Goal: Task Accomplishment & Management: Complete application form

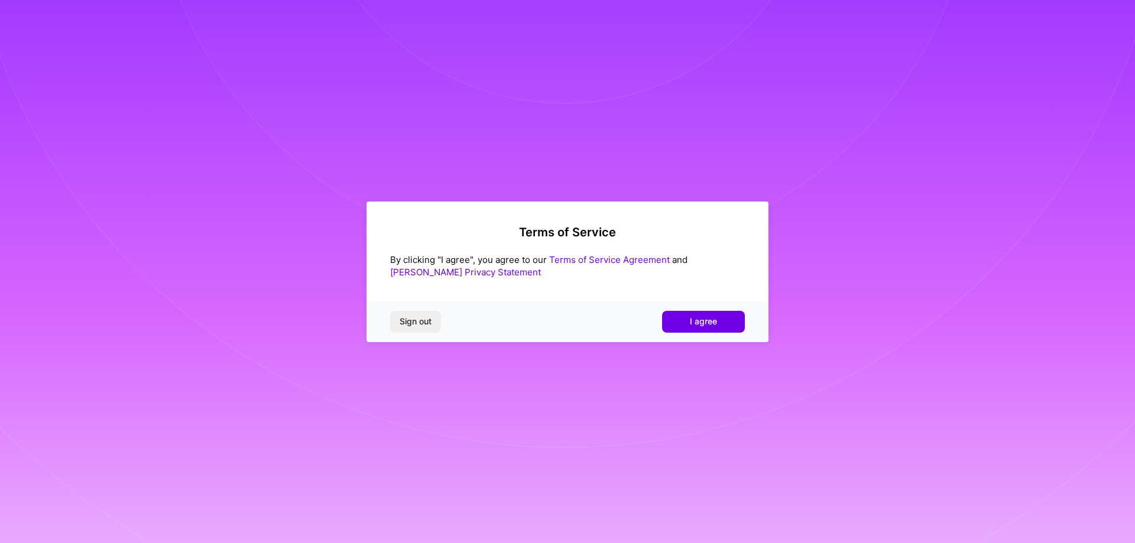
click at [680, 319] on button "I agree" at bounding box center [703, 321] width 83 height 21
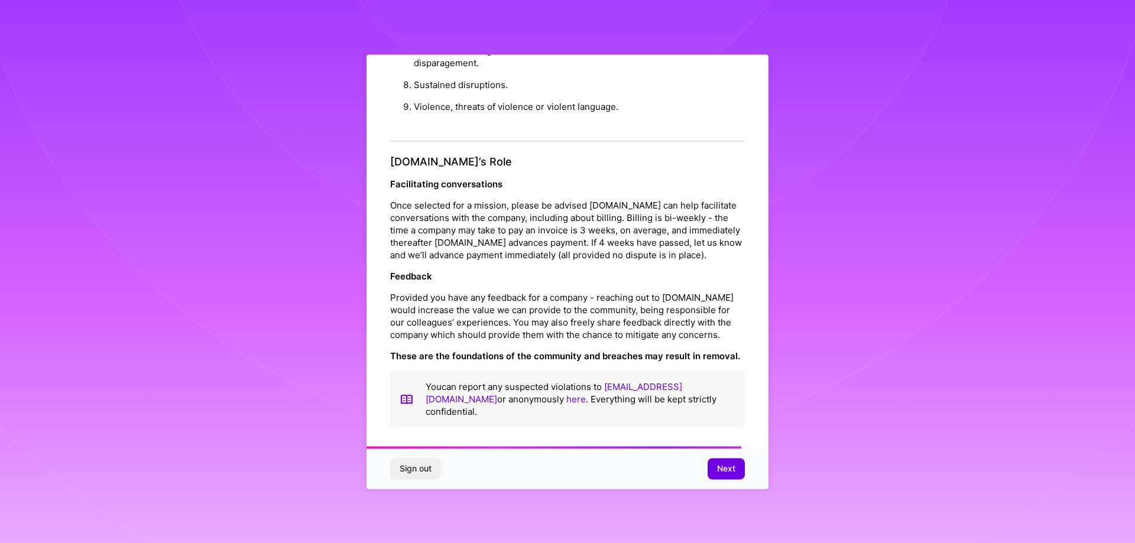
scroll to position [1276, 0]
click at [714, 462] on button "Next" at bounding box center [725, 468] width 37 height 21
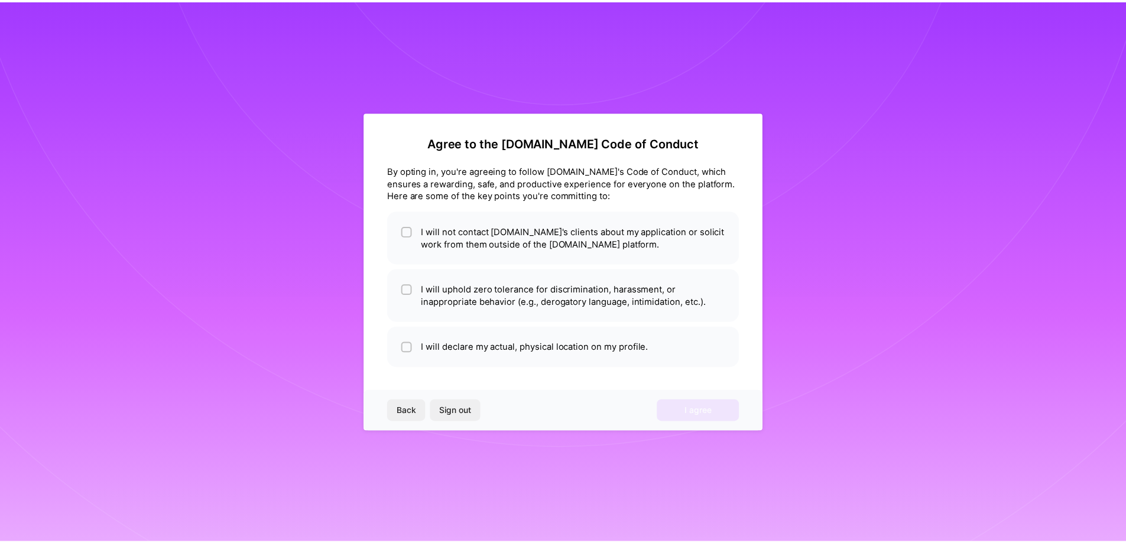
scroll to position [0, 0]
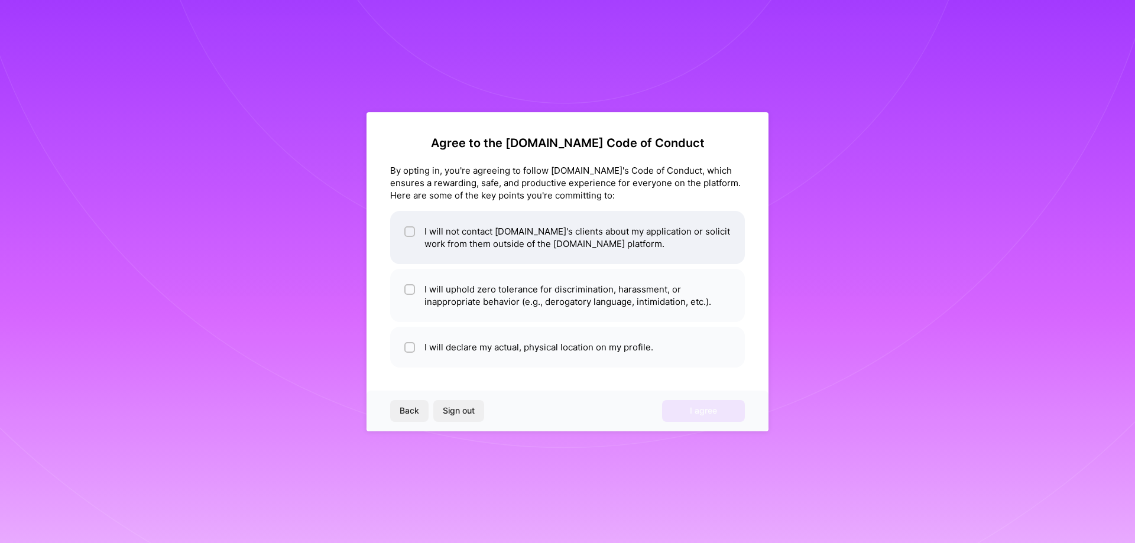
drag, startPoint x: 412, startPoint y: 229, endPoint x: 420, endPoint y: 248, distance: 20.4
click at [411, 229] on input "checkbox" at bounding box center [411, 232] width 8 height 8
checkbox input "true"
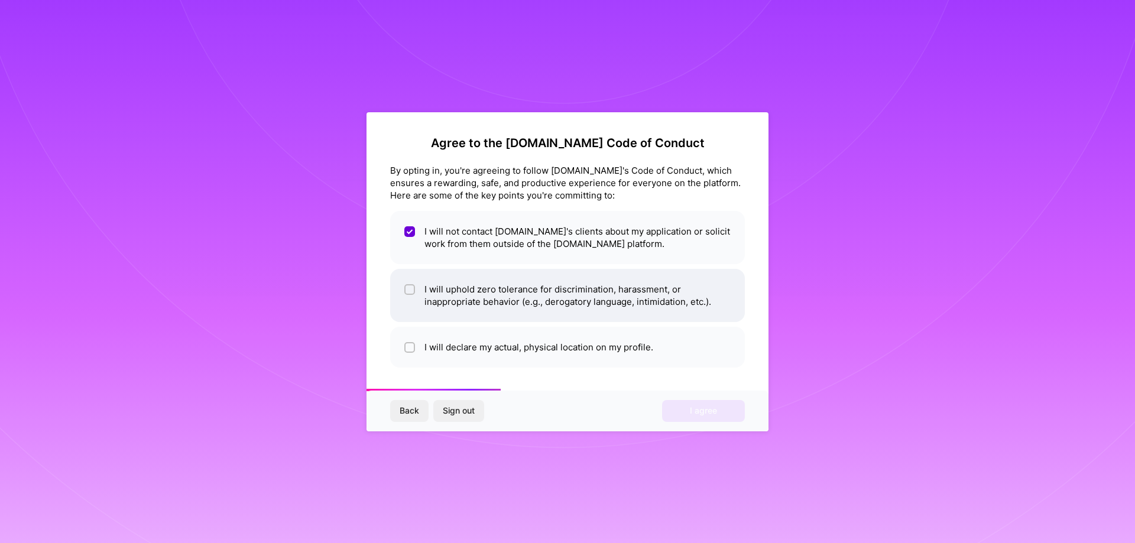
click at [418, 295] on li "I will uphold zero tolerance for discrimination, harassment, or inappropriate b…" at bounding box center [567, 295] width 355 height 53
checkbox input "true"
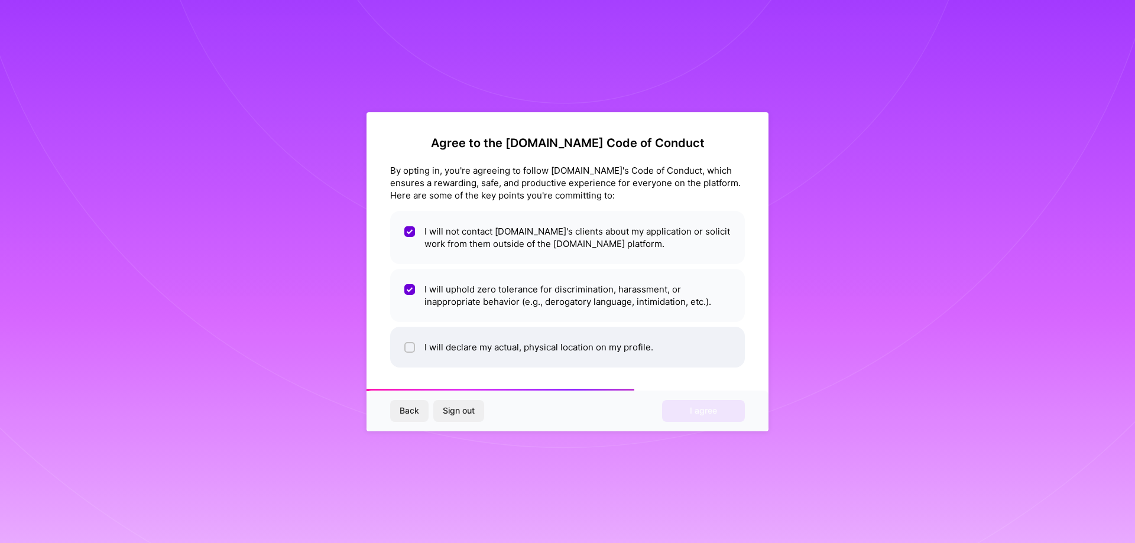
click at [415, 346] on li "I will declare my actual, physical location on my profile." at bounding box center [567, 347] width 355 height 41
checkbox input "true"
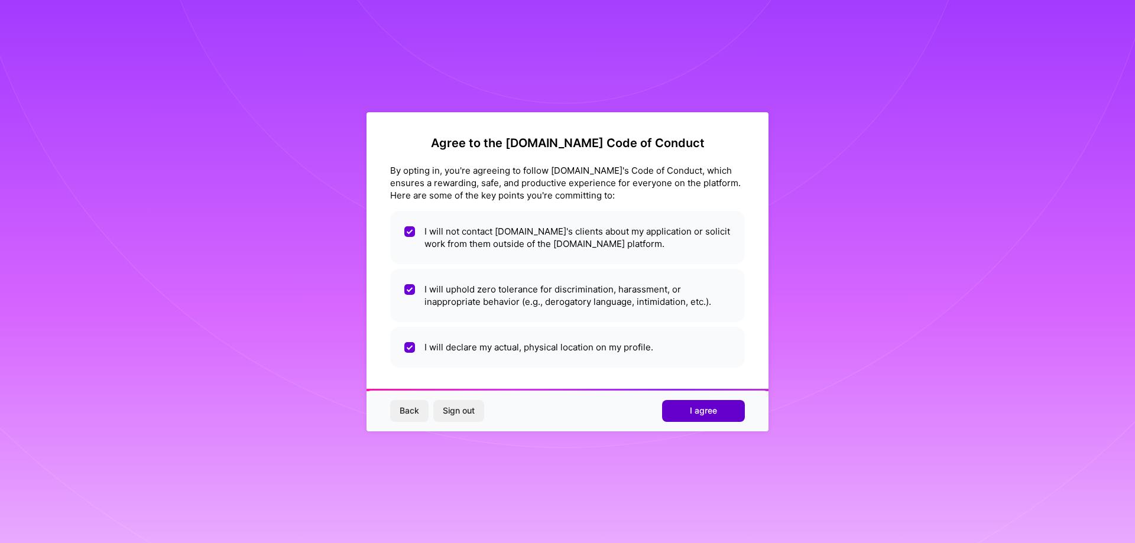
click at [694, 408] on span "I agree" at bounding box center [703, 411] width 27 height 12
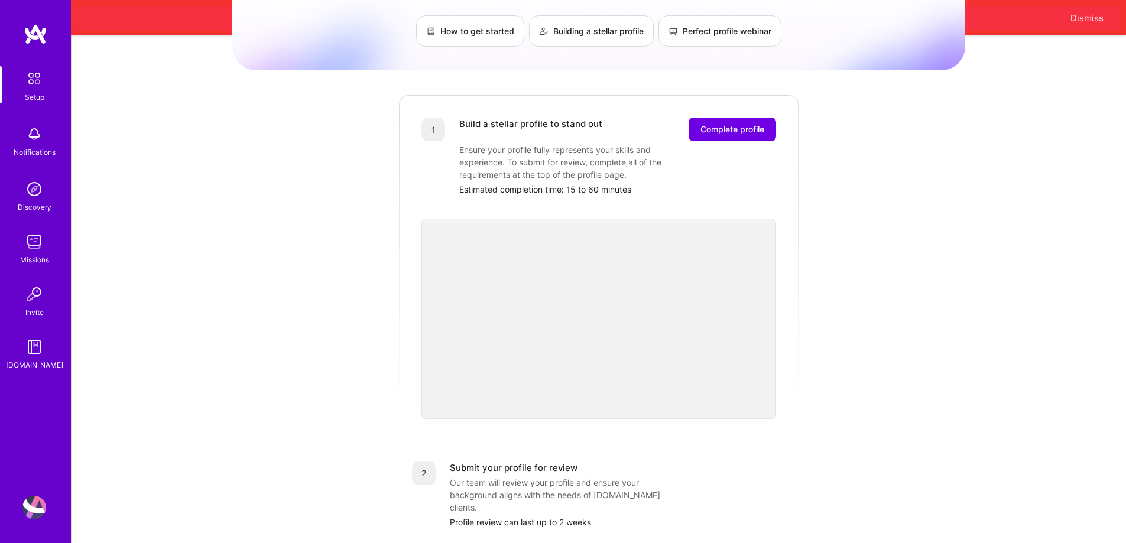
scroll to position [59, 0]
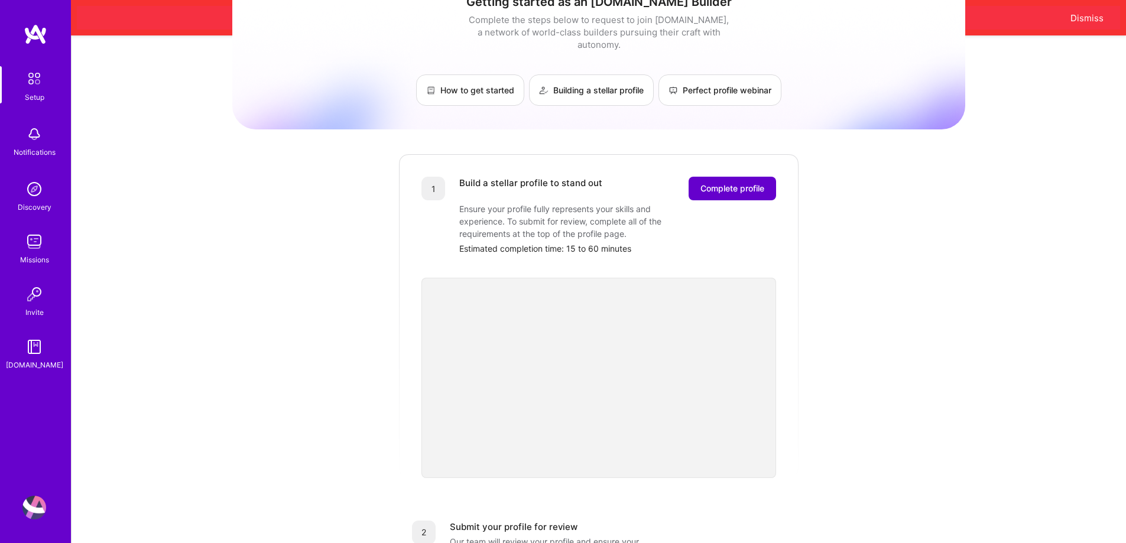
click at [735, 183] on span "Complete profile" at bounding box center [732, 189] width 64 height 12
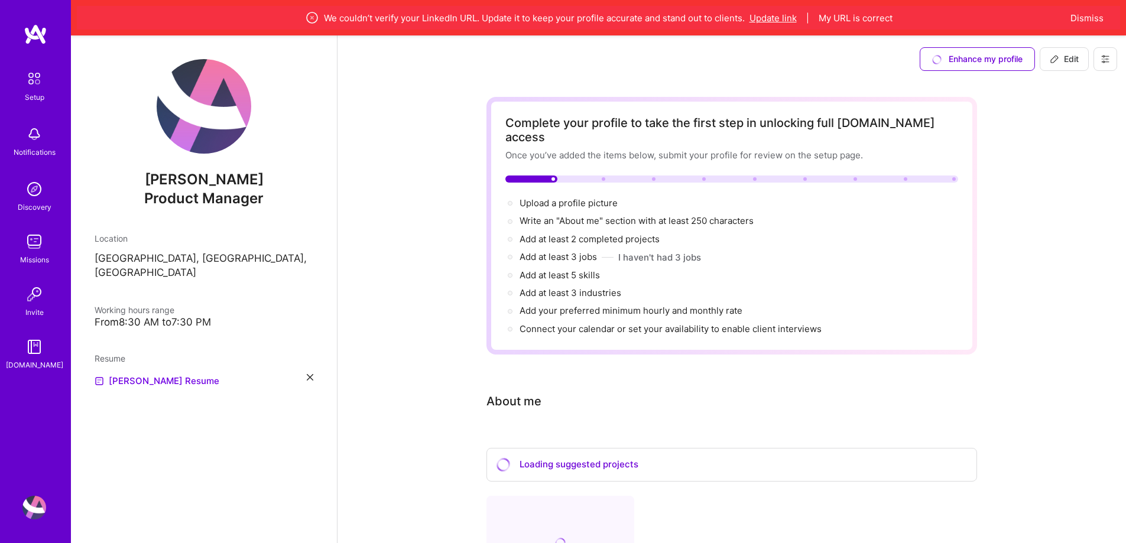
click at [787, 14] on button "Update link" at bounding box center [772, 18] width 47 height 12
select select "US"
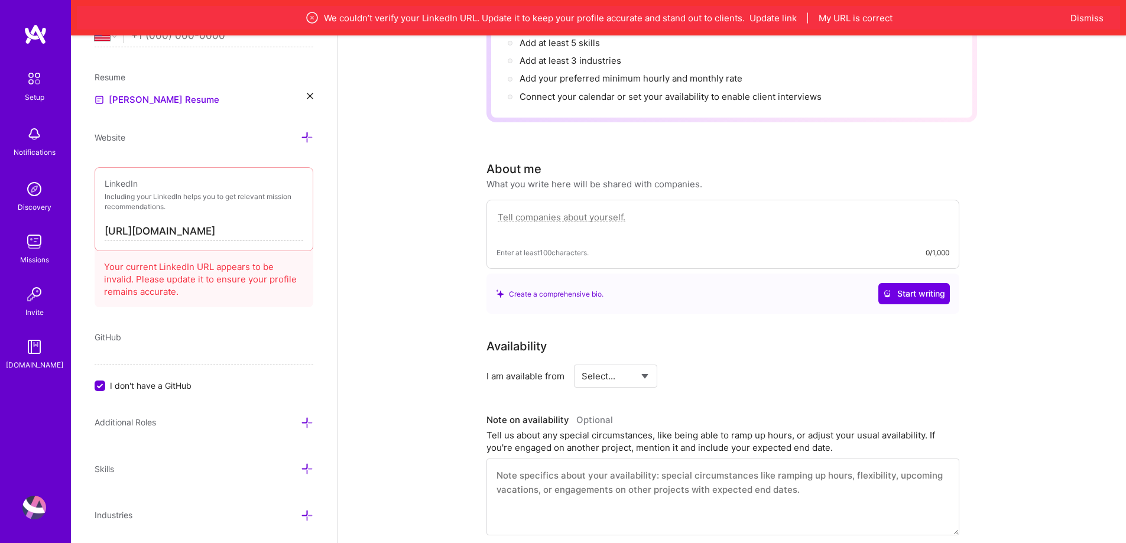
scroll to position [236, 0]
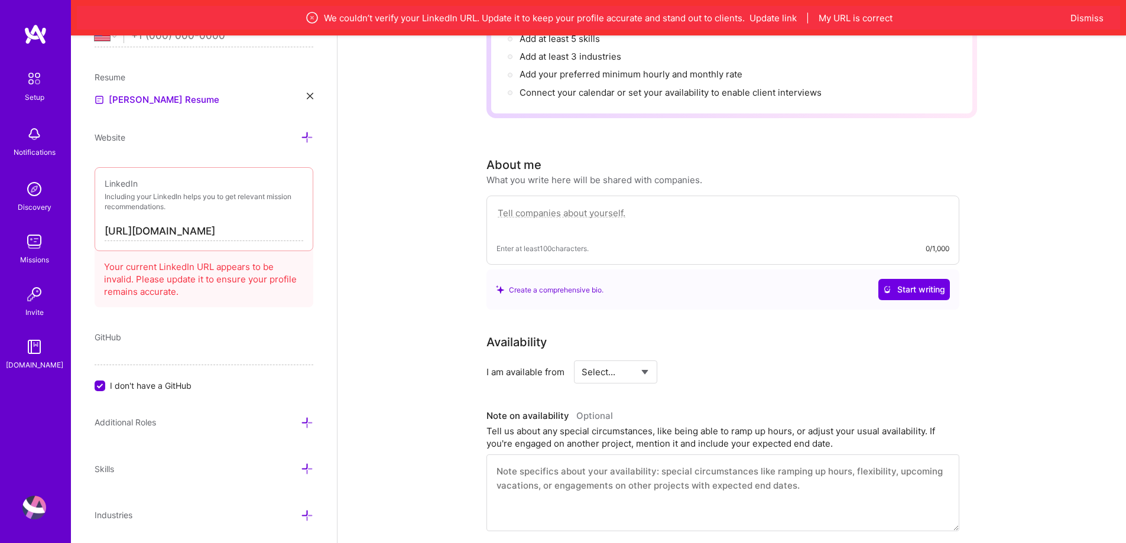
click at [253, 233] on input "[URL][DOMAIN_NAME]" at bounding box center [204, 231] width 199 height 19
click at [291, 232] on input "[URL][DOMAIN_NAME][PERSON_NAME]" at bounding box center [204, 231] width 199 height 19
type input "[URL][DOMAIN_NAME][PERSON_NAME]"
click at [352, 248] on div "Complete your profile to take the first step in unlocking full [DOMAIN_NAME] ac…" at bounding box center [731, 520] width 788 height 1348
click at [254, 336] on div "GitHub" at bounding box center [204, 337] width 219 height 12
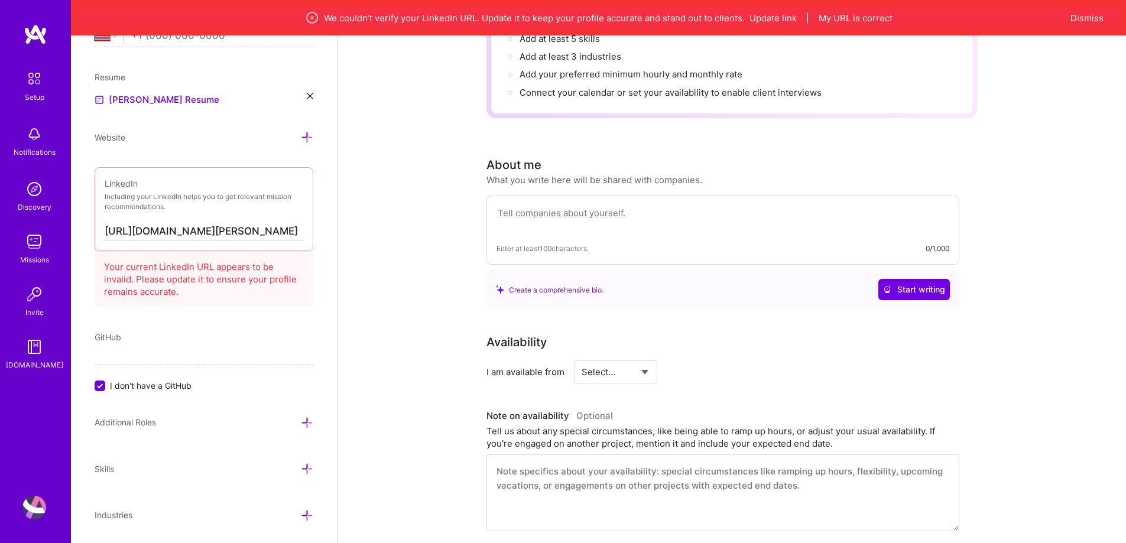
click at [254, 336] on div "GitHub" at bounding box center [204, 337] width 219 height 12
click at [161, 343] on div "GitHub I don't have a GitHub" at bounding box center [204, 361] width 219 height 61
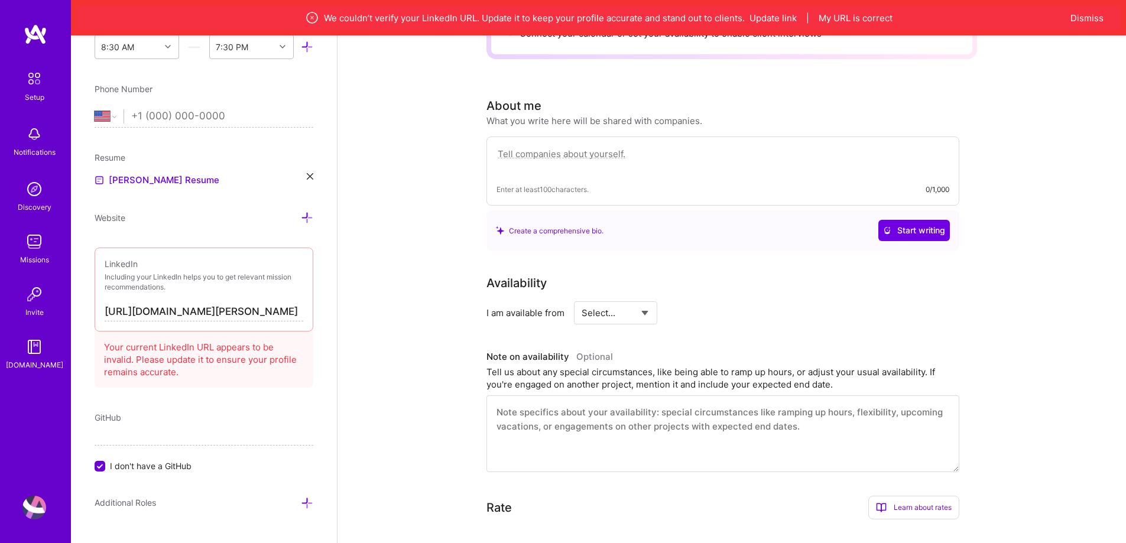
scroll to position [434, 0]
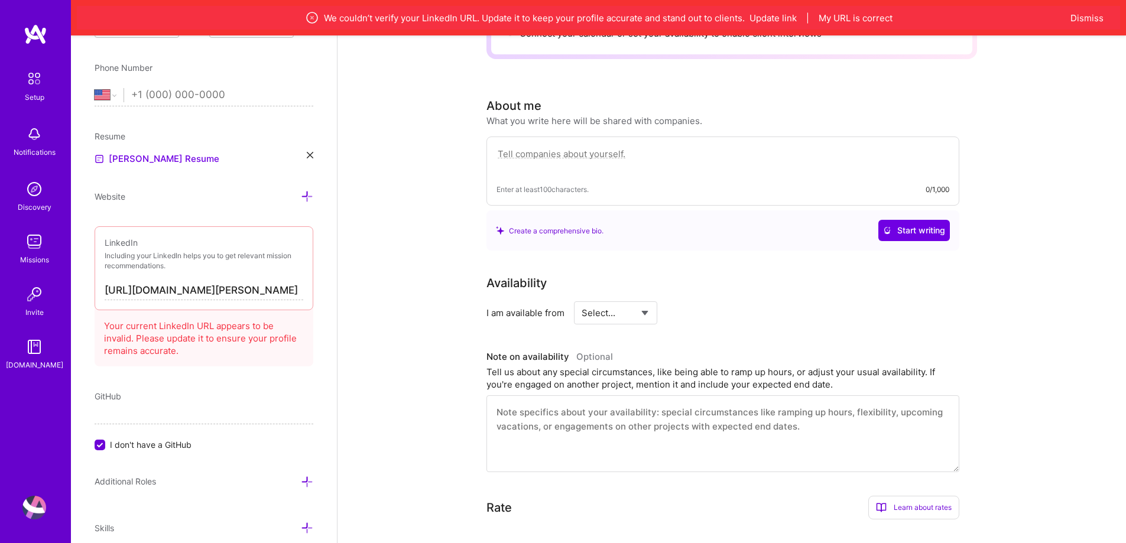
click at [215, 290] on input "[URL][DOMAIN_NAME][PERSON_NAME]" at bounding box center [204, 290] width 199 height 19
click at [281, 291] on input "[URL][DOMAIN_NAME][PERSON_NAME]" at bounding box center [204, 290] width 199 height 19
click at [290, 291] on input "[URL][DOMAIN_NAME][PERSON_NAME]" at bounding box center [204, 290] width 199 height 19
click at [303, 301] on div "LinkedIn Including your LinkedIn helps you to get relevant mission recommendati…" at bounding box center [204, 268] width 219 height 84
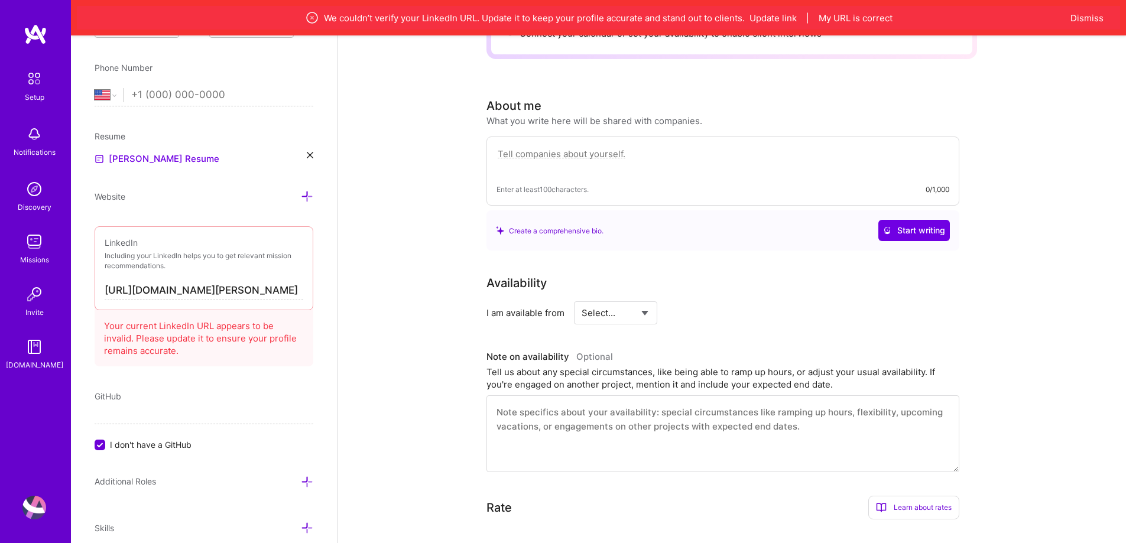
click at [311, 340] on div "Add photo [PERSON_NAME] Product Manager Years Experience Location This is the l…" at bounding box center [204, 306] width 266 height 543
click at [314, 17] on icon at bounding box center [312, 18] width 14 height 14
click at [1073, 17] on button "Dismiss" at bounding box center [1086, 18] width 33 height 12
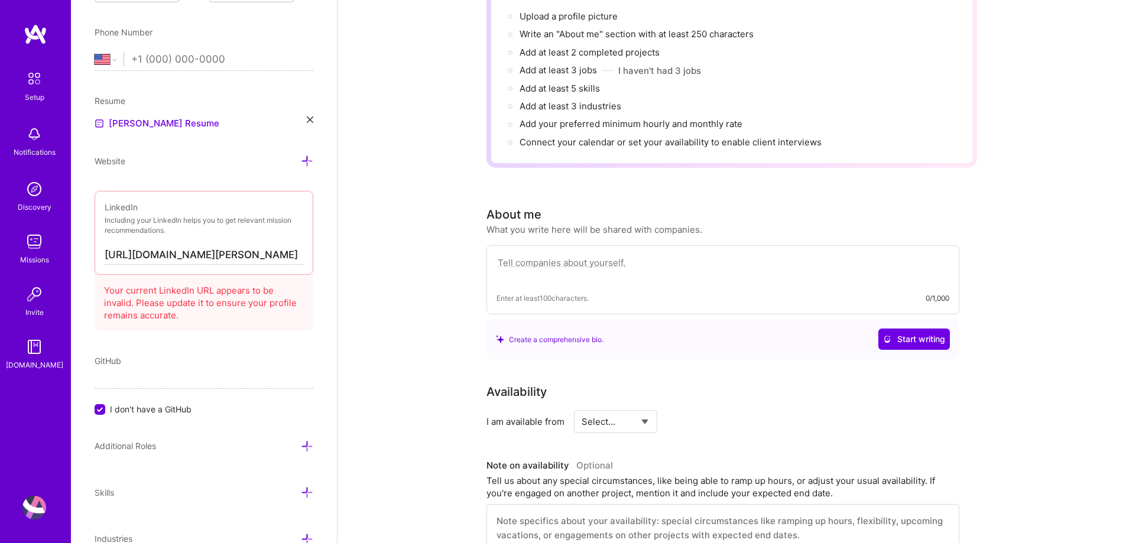
scroll to position [236, 0]
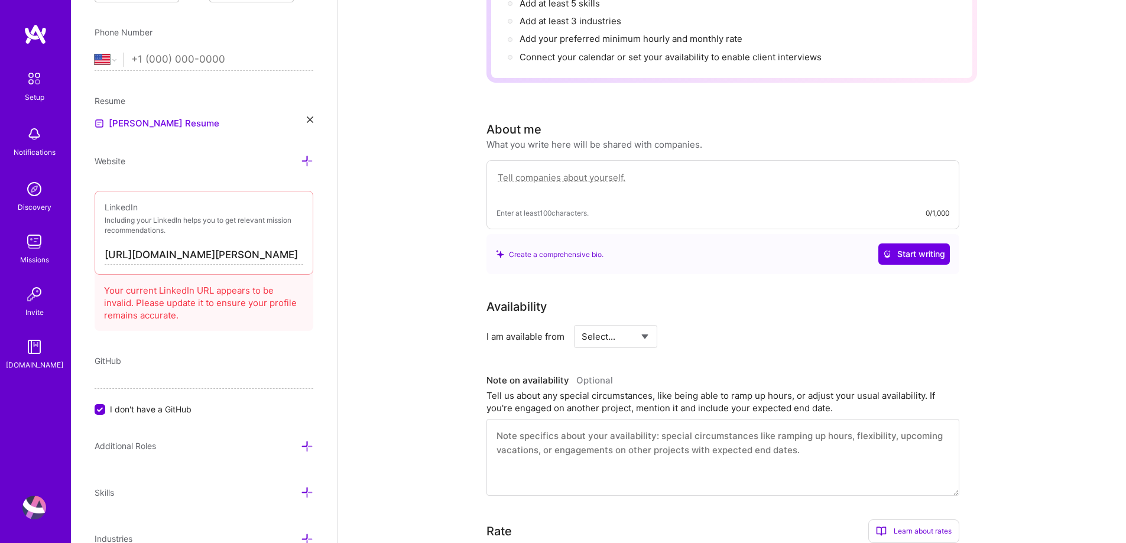
click at [637, 329] on select "Select... Right Now Future Date Not Available" at bounding box center [616, 337] width 68 height 30
select select "Right Now"
click at [582, 322] on select "Select... Right Now Future Date Not Available" at bounding box center [616, 337] width 68 height 30
click at [712, 326] on input at bounding box center [723, 336] width 71 height 23
click at [731, 330] on div "h/week" at bounding box center [737, 336] width 31 height 12
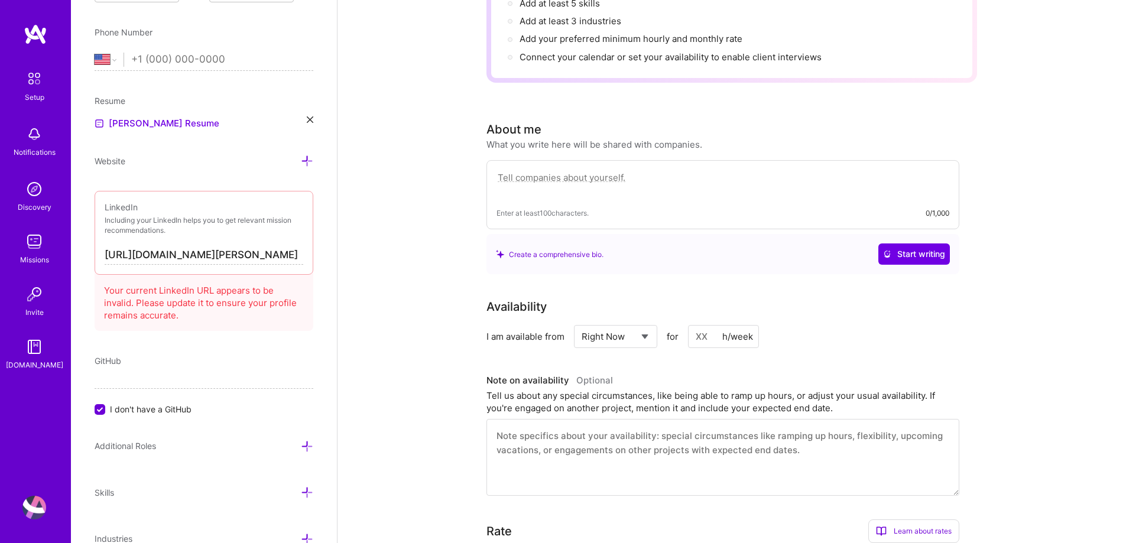
click at [718, 325] on input at bounding box center [723, 336] width 71 height 23
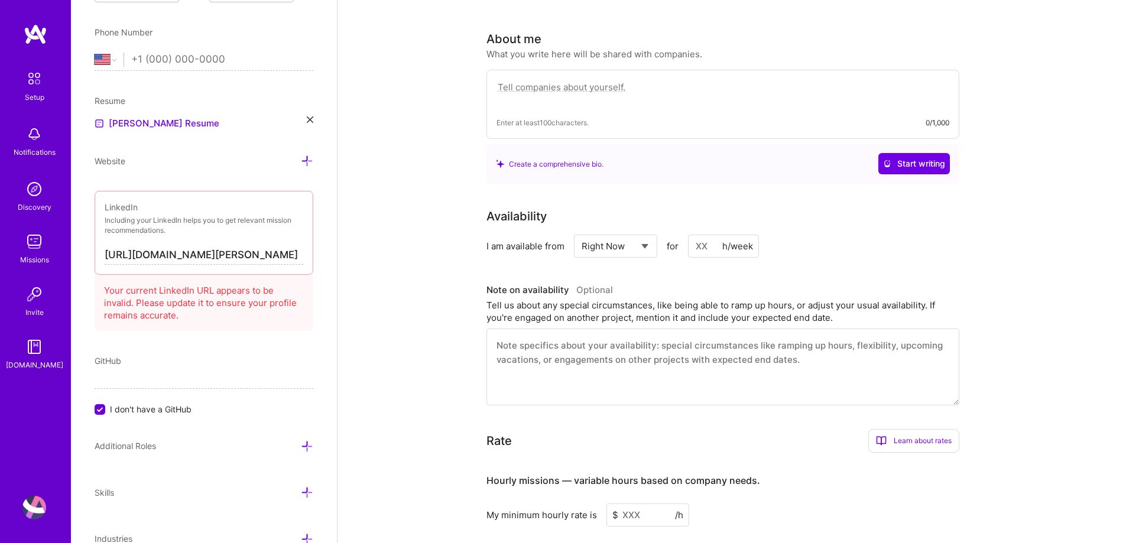
scroll to position [414, 0]
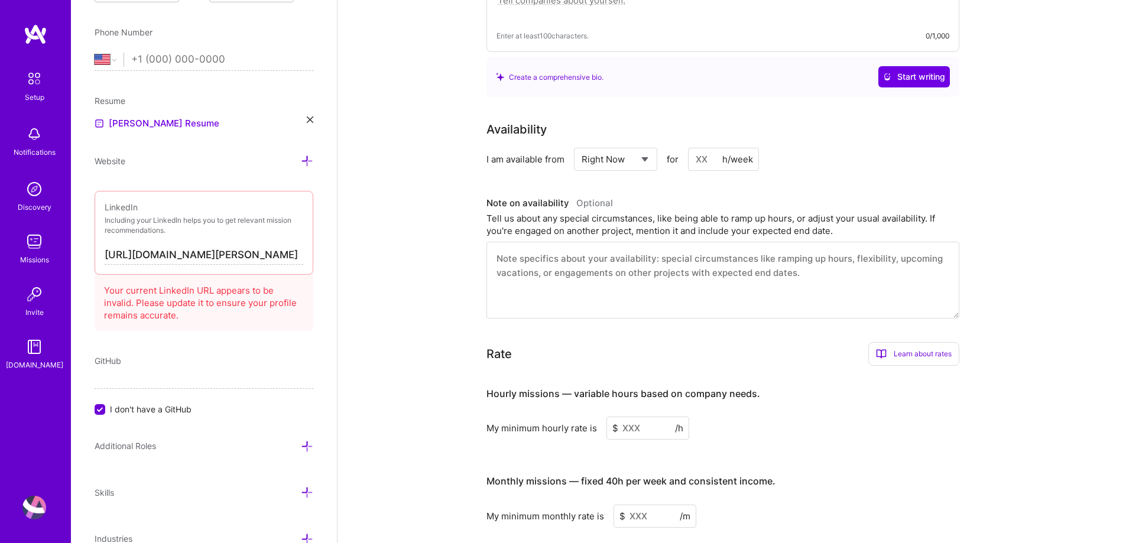
click at [507, 244] on textarea at bounding box center [722, 280] width 473 height 77
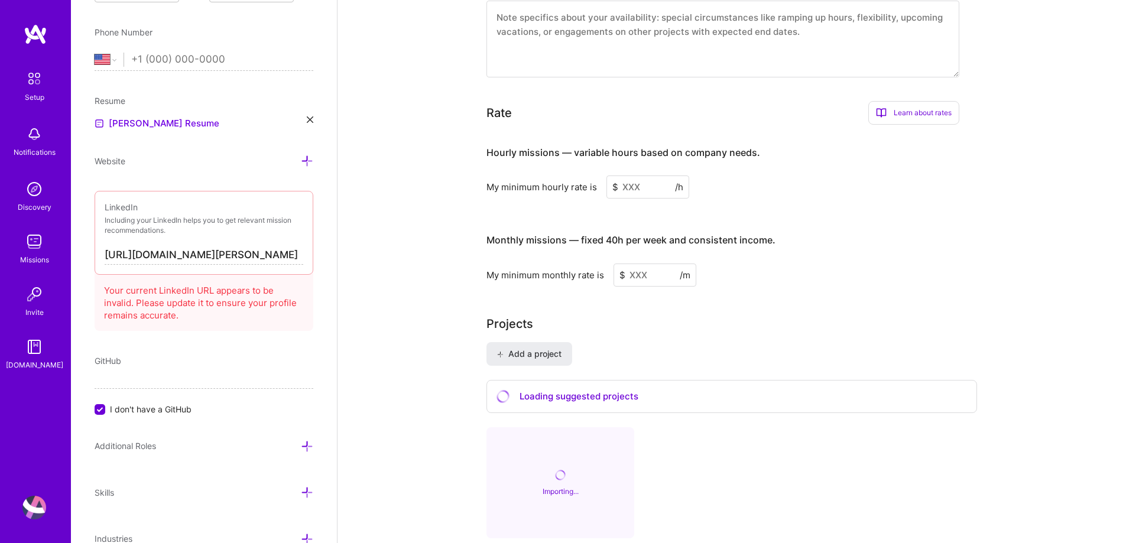
scroll to position [650, 0]
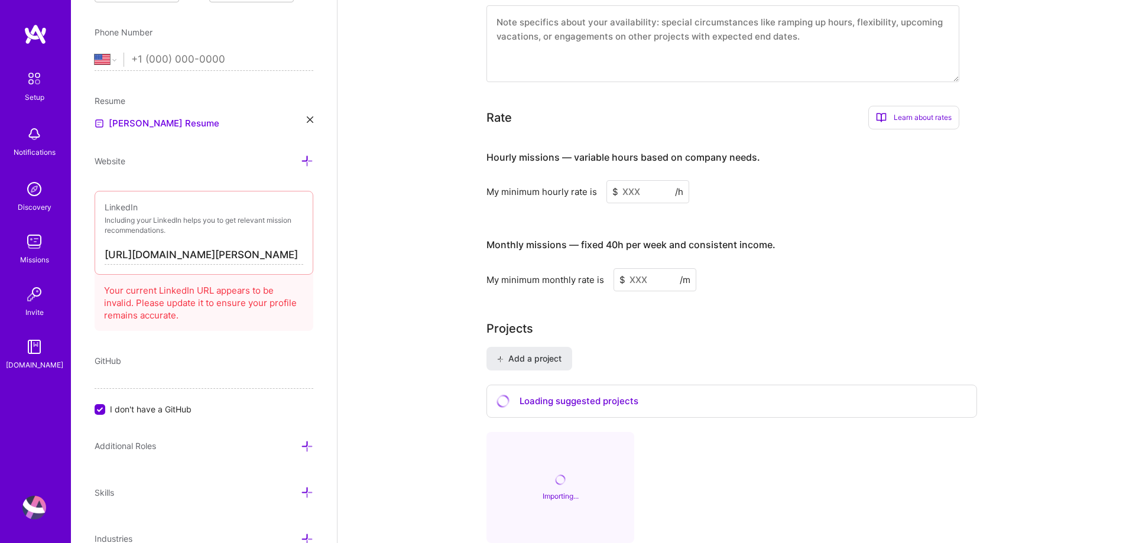
click at [640, 268] on input at bounding box center [654, 279] width 83 height 23
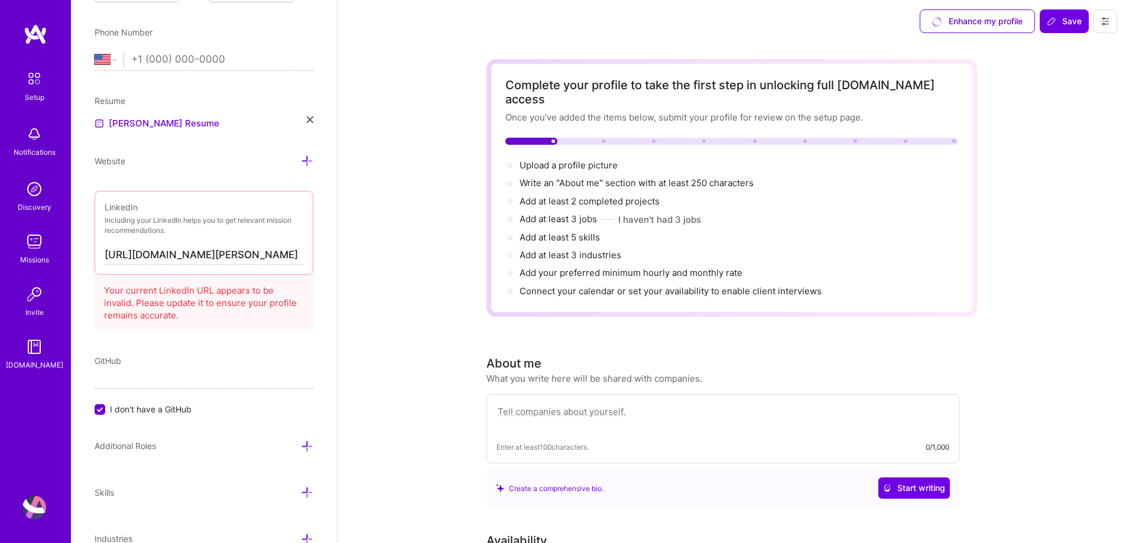
scroll to position [0, 0]
click at [198, 64] on input "tel" at bounding box center [222, 60] width 182 height 34
type input "[PHONE_NUMBER]"
select select "KE"
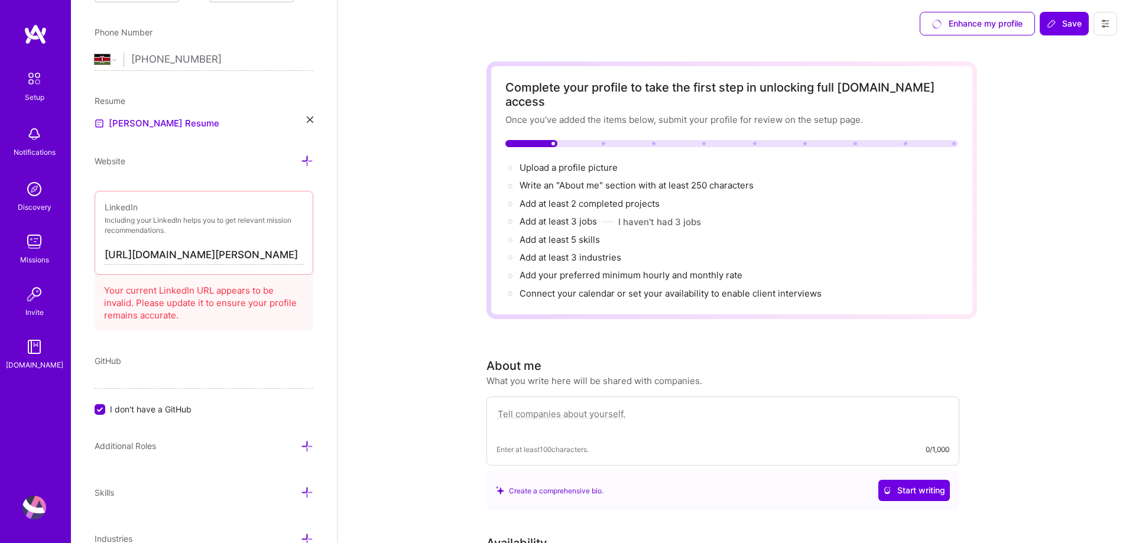
click at [233, 93] on div "Add photo [PERSON_NAME] Product Manager Years Experience Location This is the l…" at bounding box center [204, 271] width 266 height 543
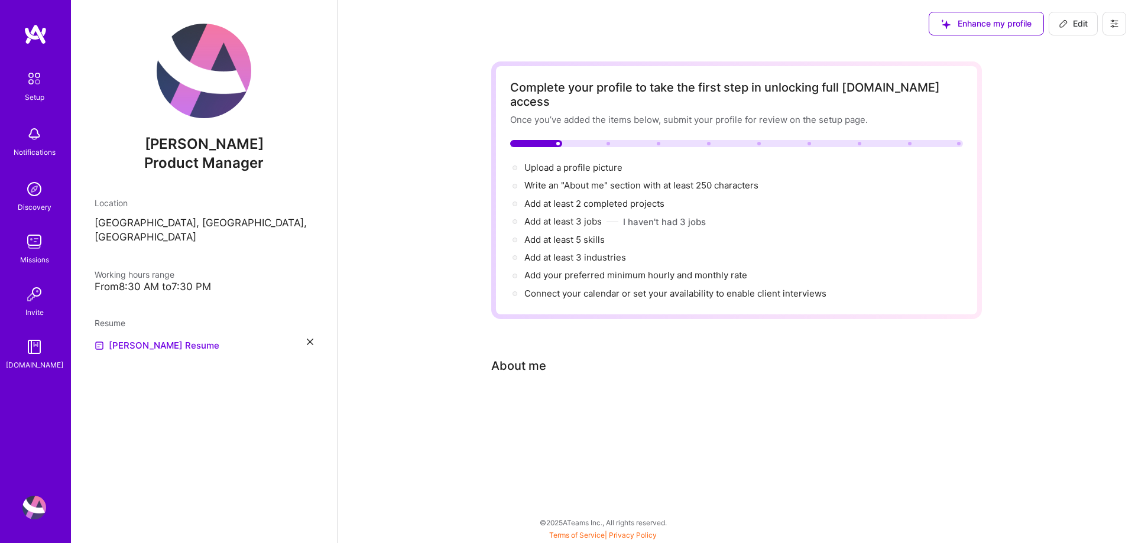
click at [532, 357] on div "About me" at bounding box center [518, 366] width 55 height 18
click at [998, 9] on div "Enhance my profile Edit" at bounding box center [1027, 23] width 215 height 47
click at [995, 17] on button "Enhance my profile" at bounding box center [986, 24] width 115 height 24
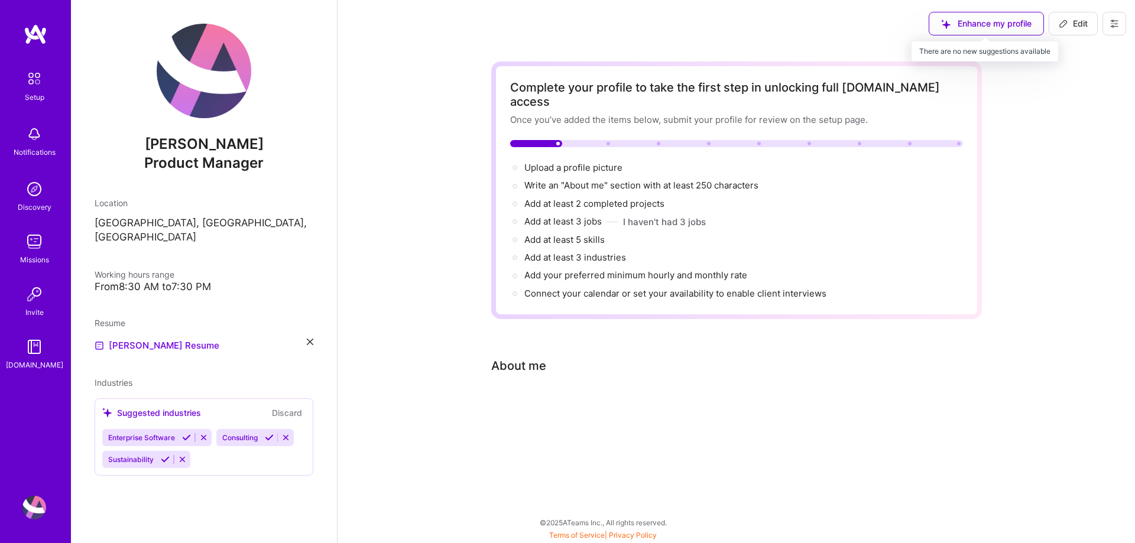
click at [986, 17] on div "Enhance my profile" at bounding box center [986, 24] width 115 height 24
click at [1070, 18] on span "Edit" at bounding box center [1073, 24] width 29 height 12
select select "US"
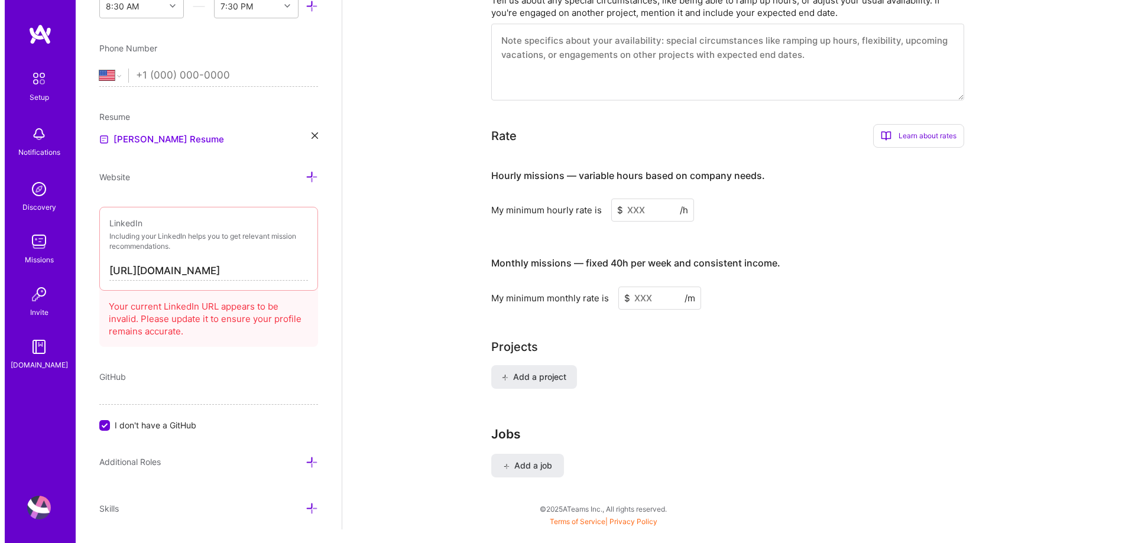
scroll to position [656, 0]
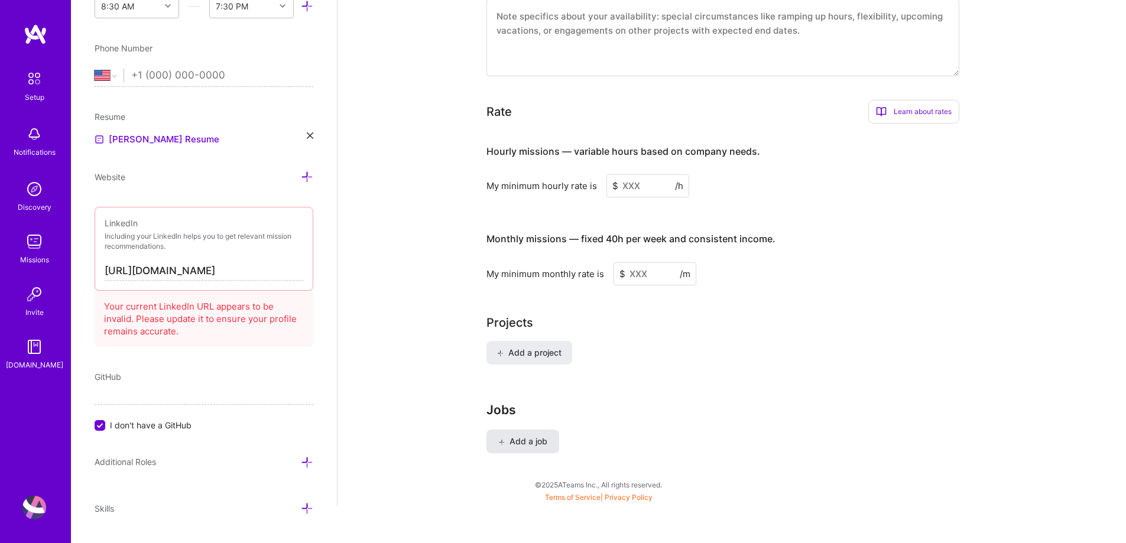
click at [511, 436] on span "Add a job" at bounding box center [522, 442] width 49 height 12
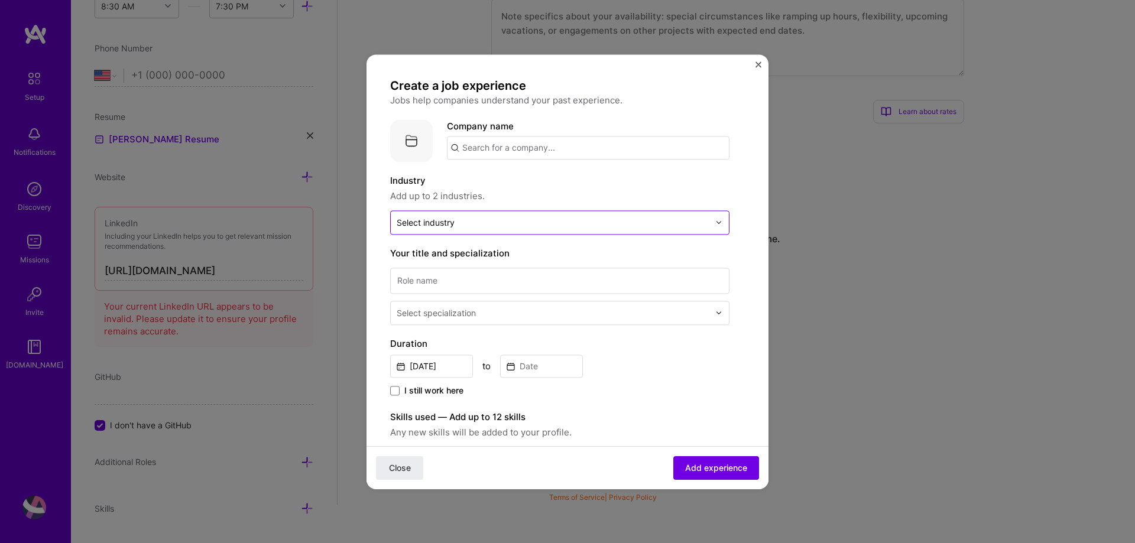
click at [603, 225] on input "text" at bounding box center [553, 222] width 313 height 12
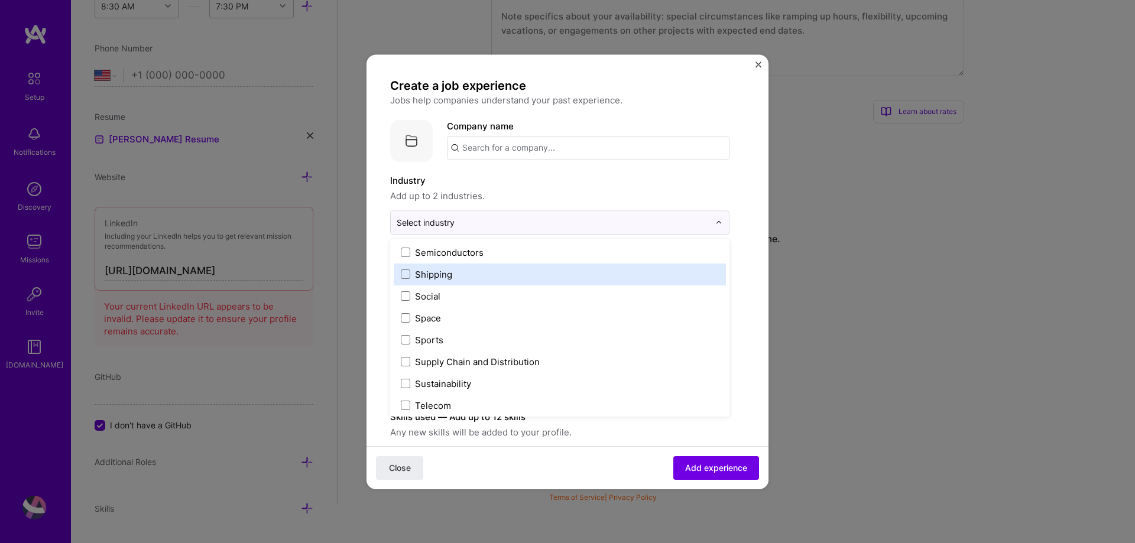
scroll to position [2423, 0]
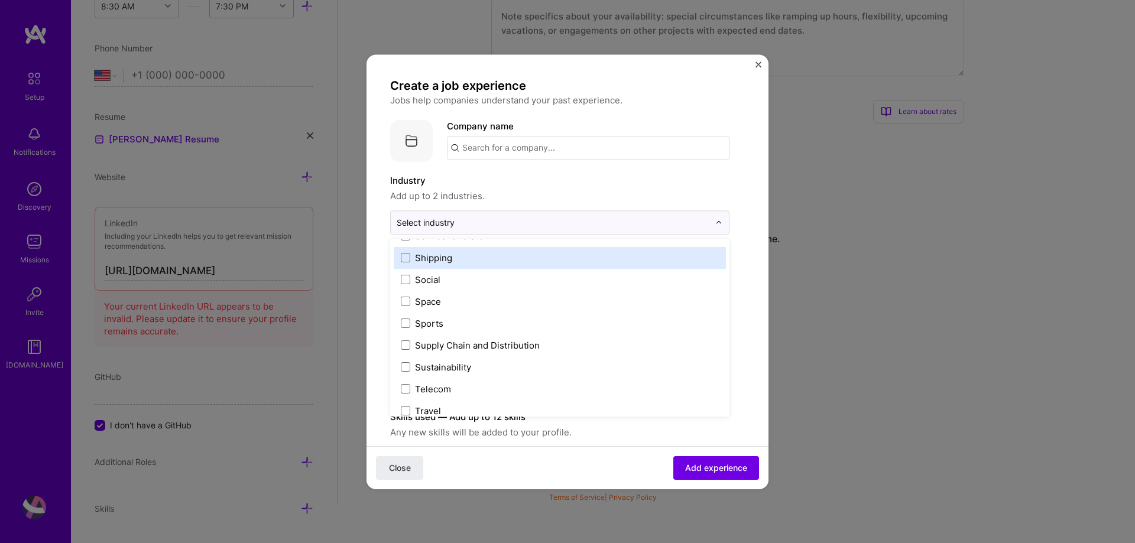
click at [481, 257] on label "Shipping" at bounding box center [560, 258] width 318 height 12
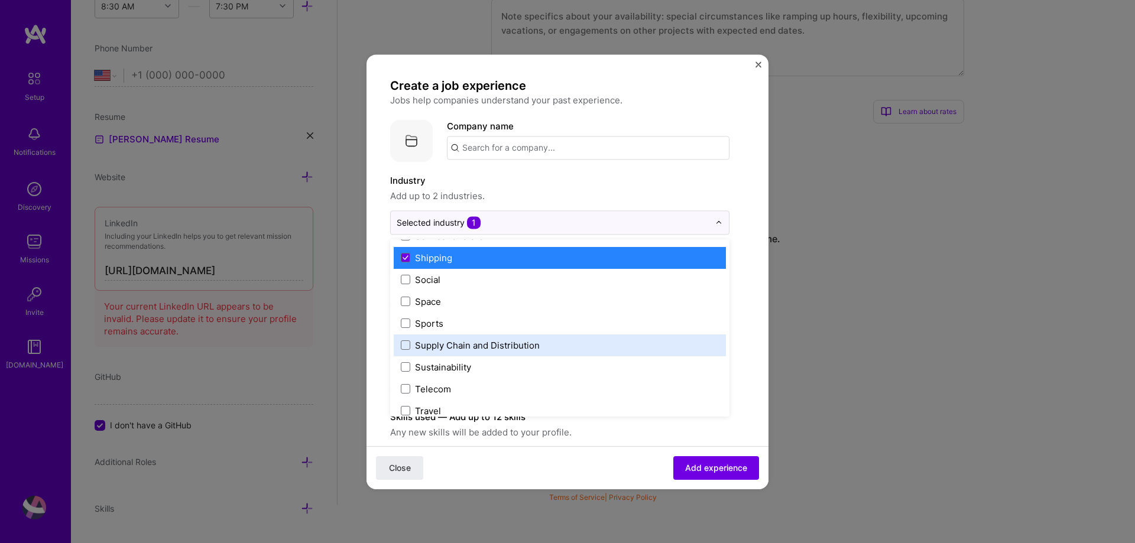
scroll to position [2454, 0]
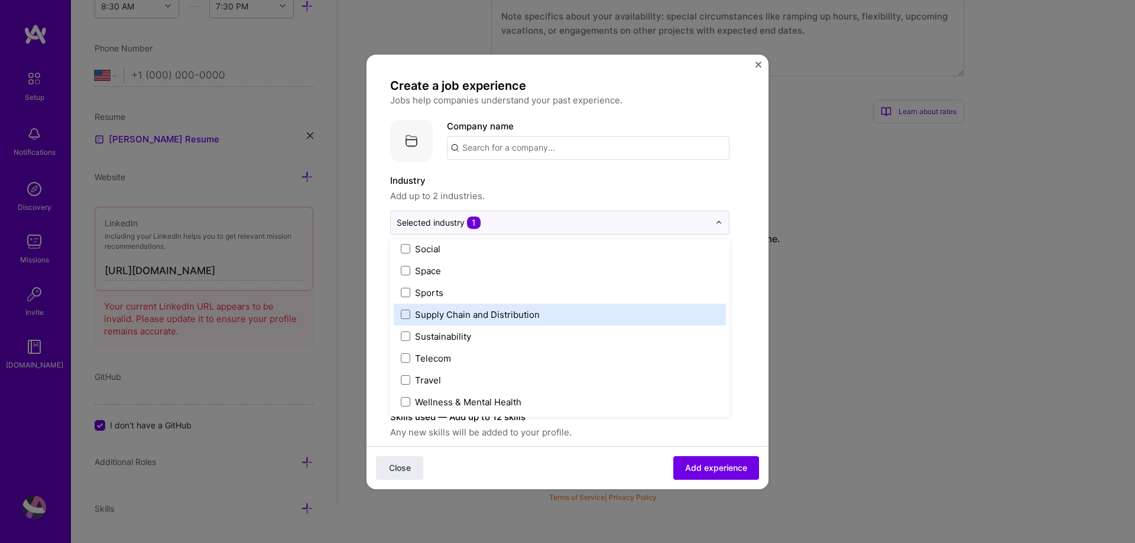
click at [492, 309] on div "Supply Chain and Distribution" at bounding box center [477, 315] width 125 height 12
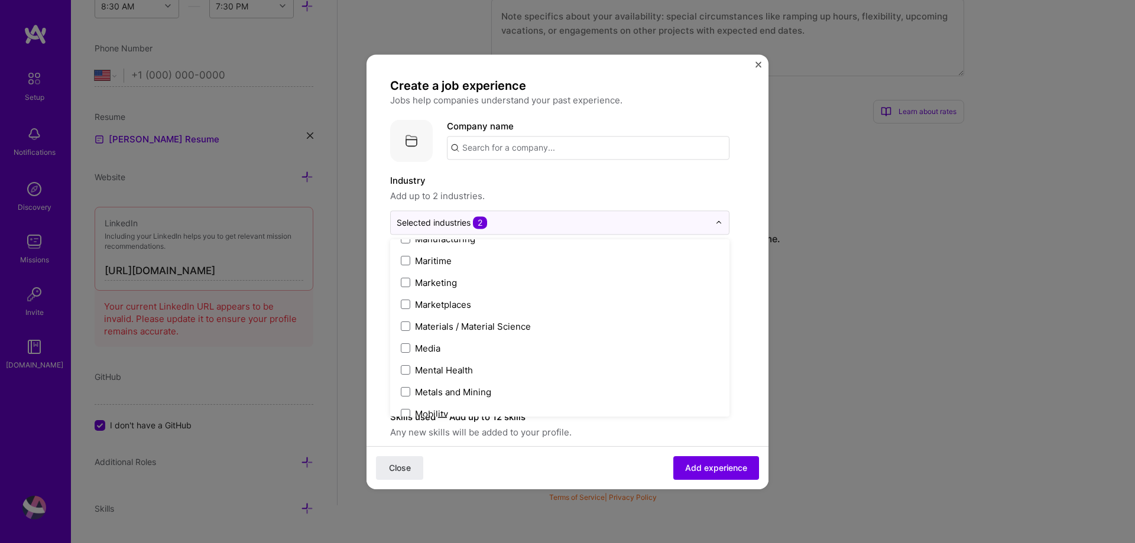
scroll to position [1686, 0]
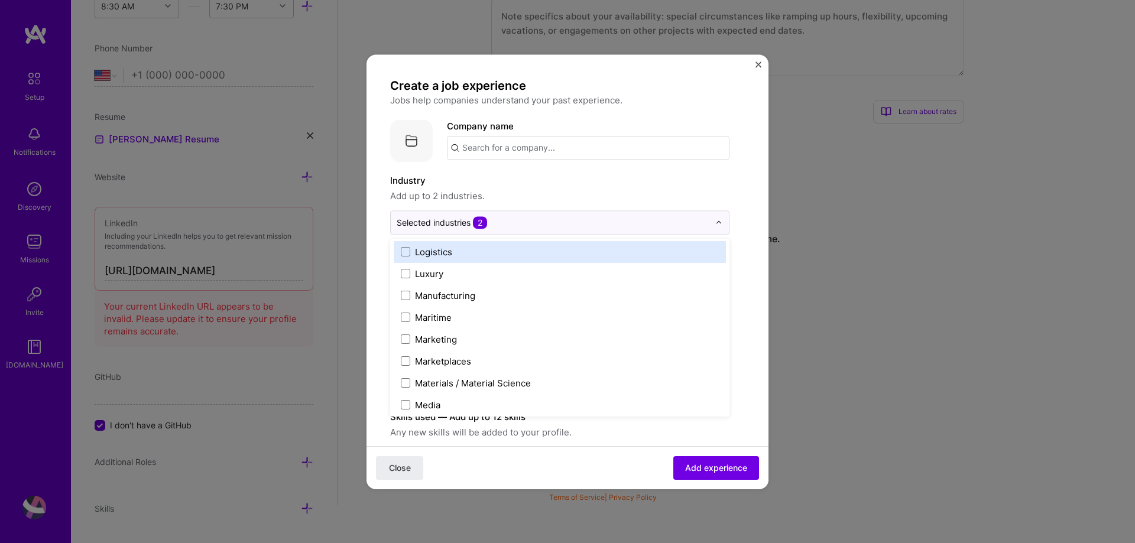
click at [440, 251] on div "Logistics" at bounding box center [433, 252] width 37 height 12
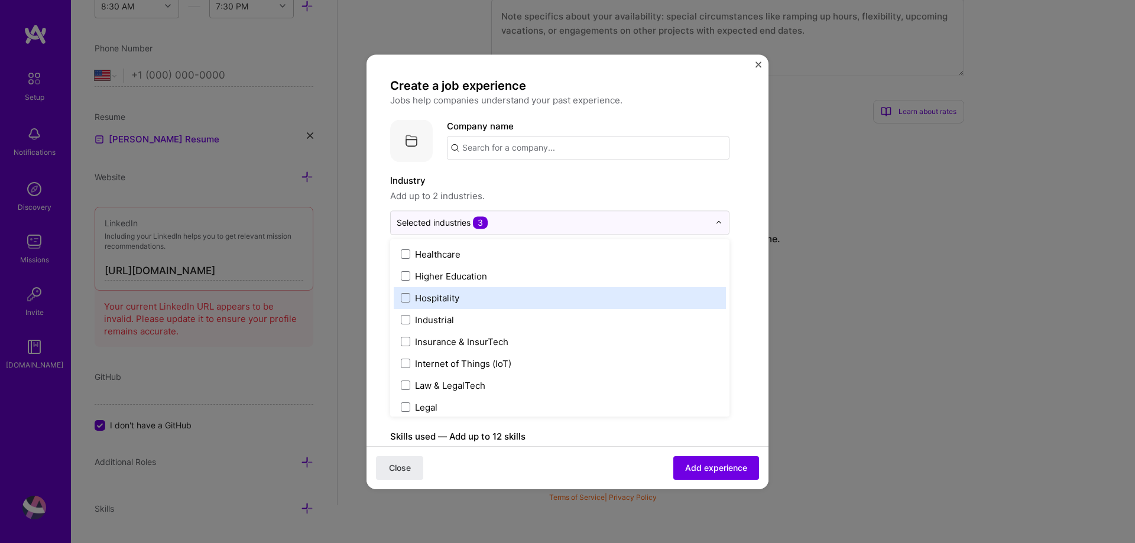
scroll to position [1449, 0]
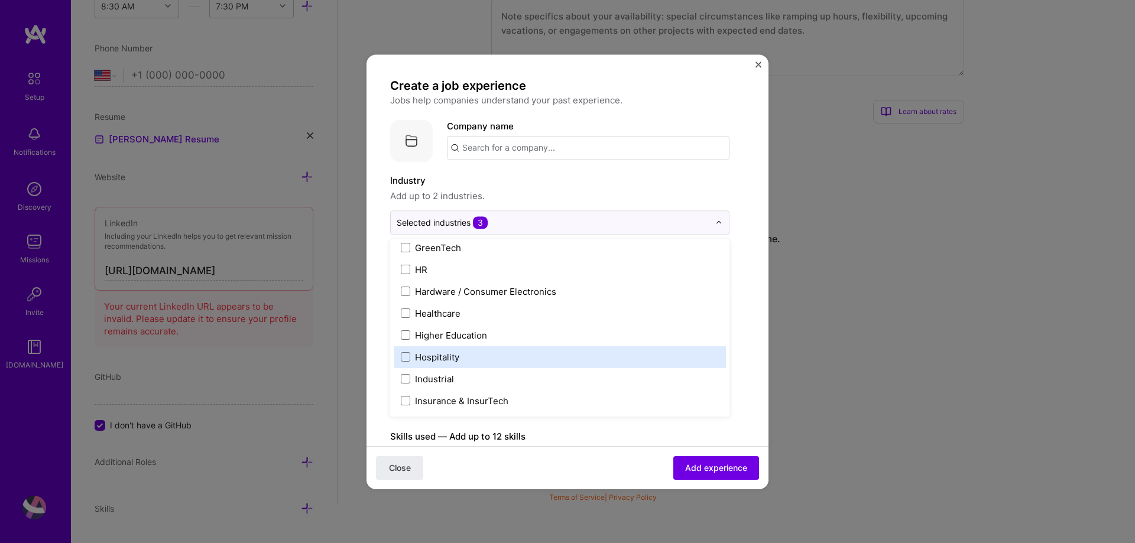
click at [416, 356] on div "Hospitality" at bounding box center [437, 357] width 44 height 12
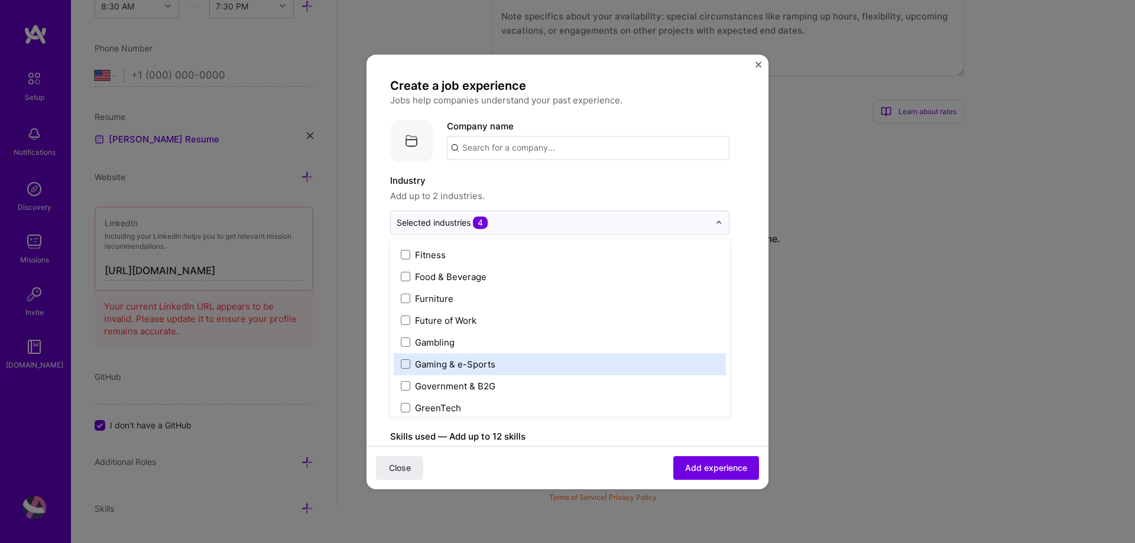
scroll to position [1272, 0]
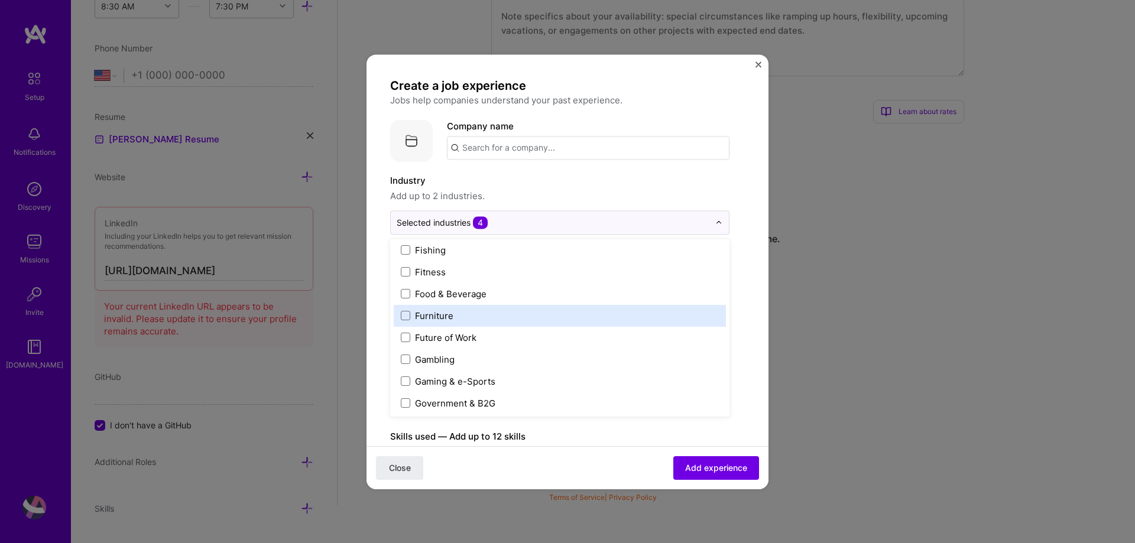
click at [441, 314] on div "Furniture" at bounding box center [434, 316] width 38 height 12
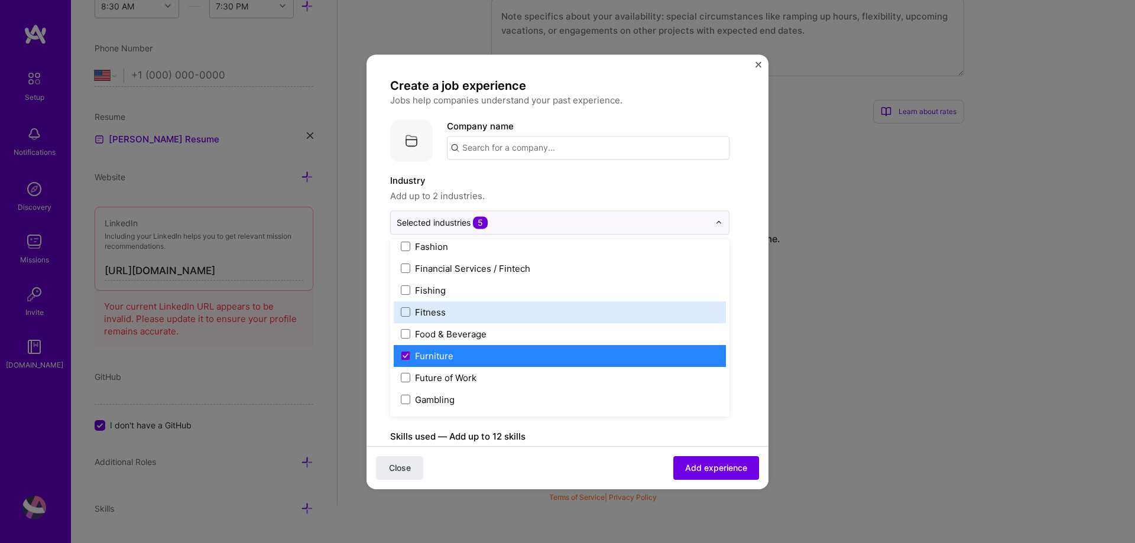
scroll to position [1213, 0]
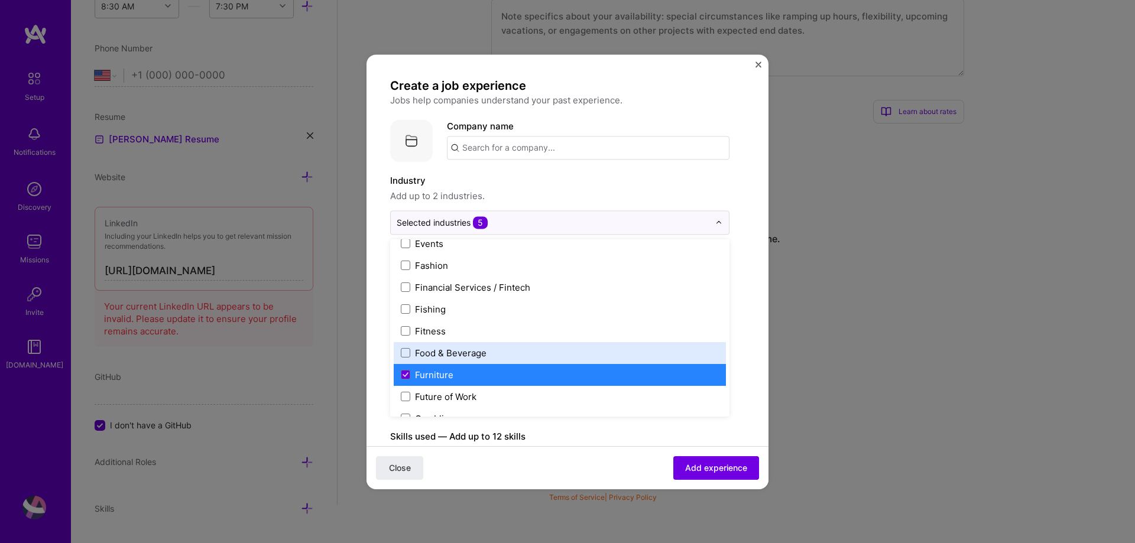
click at [417, 357] on div "Food & Beverage" at bounding box center [451, 353] width 72 height 12
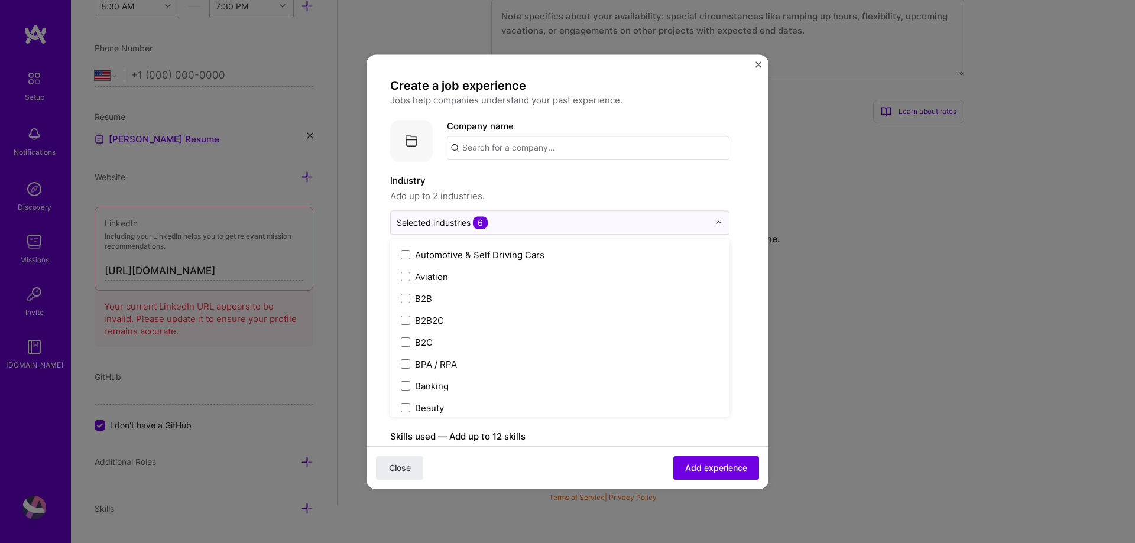
scroll to position [267, 0]
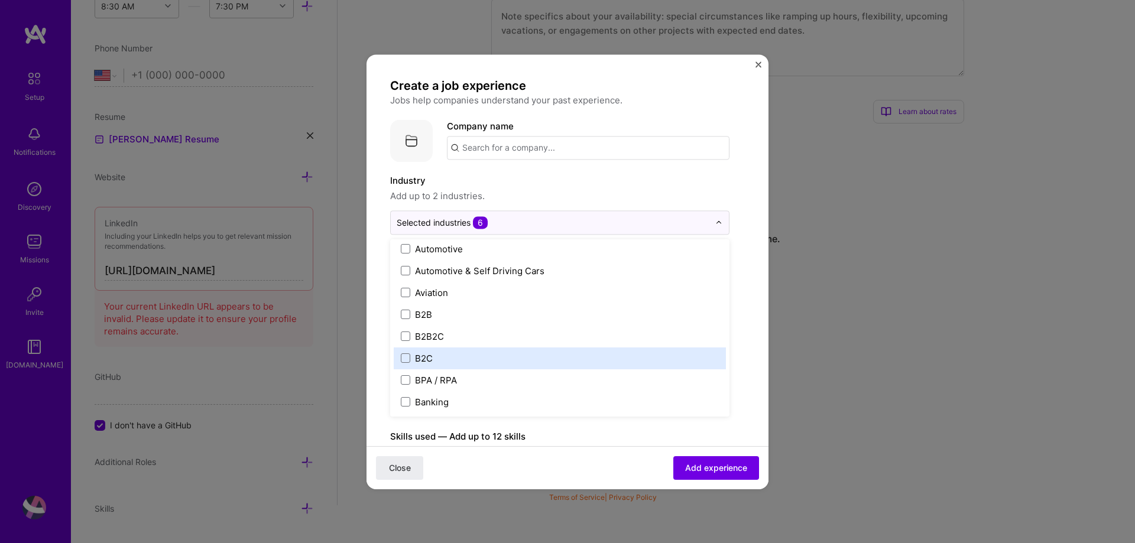
click at [411, 359] on label "B2C" at bounding box center [560, 358] width 318 height 12
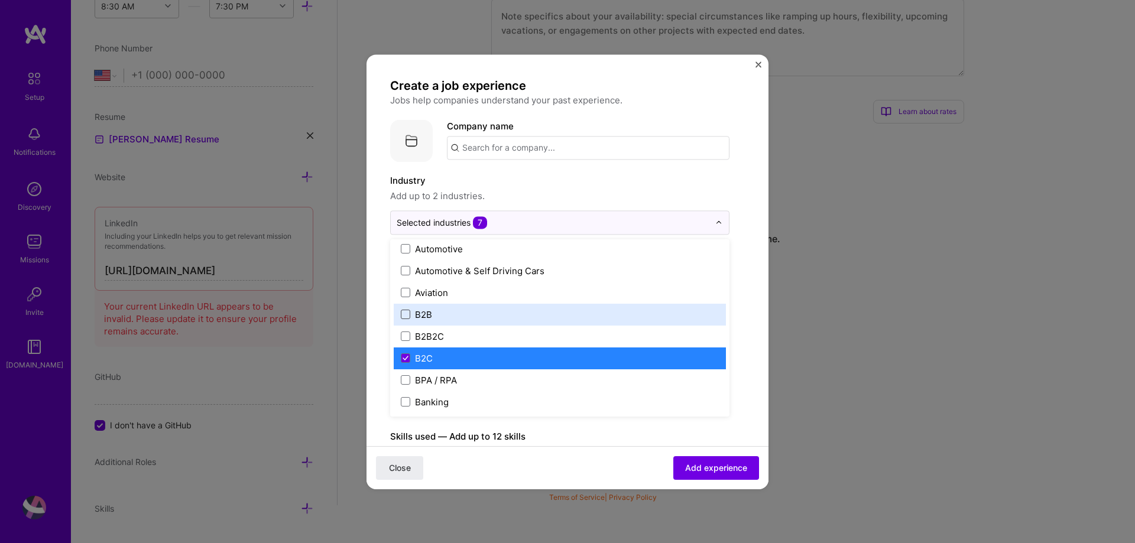
click at [403, 316] on span at bounding box center [405, 314] width 9 height 9
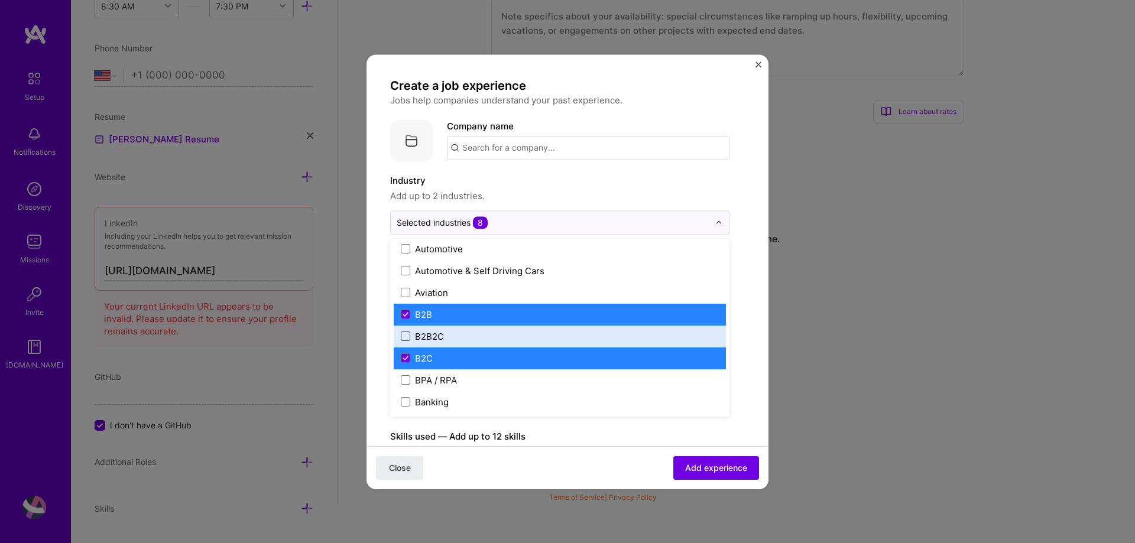
click at [406, 335] on span at bounding box center [405, 336] width 9 height 9
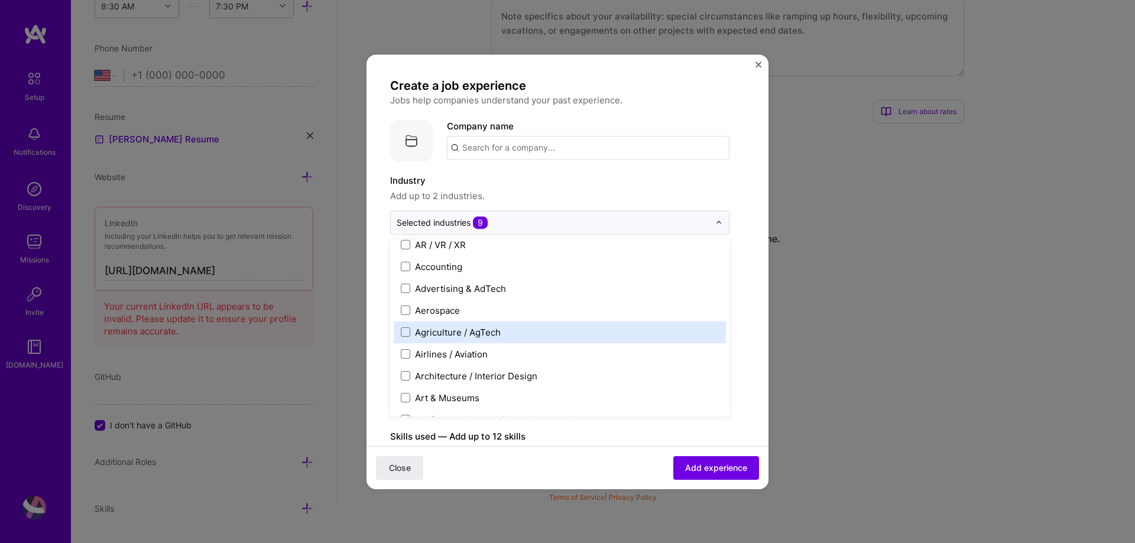
scroll to position [0, 0]
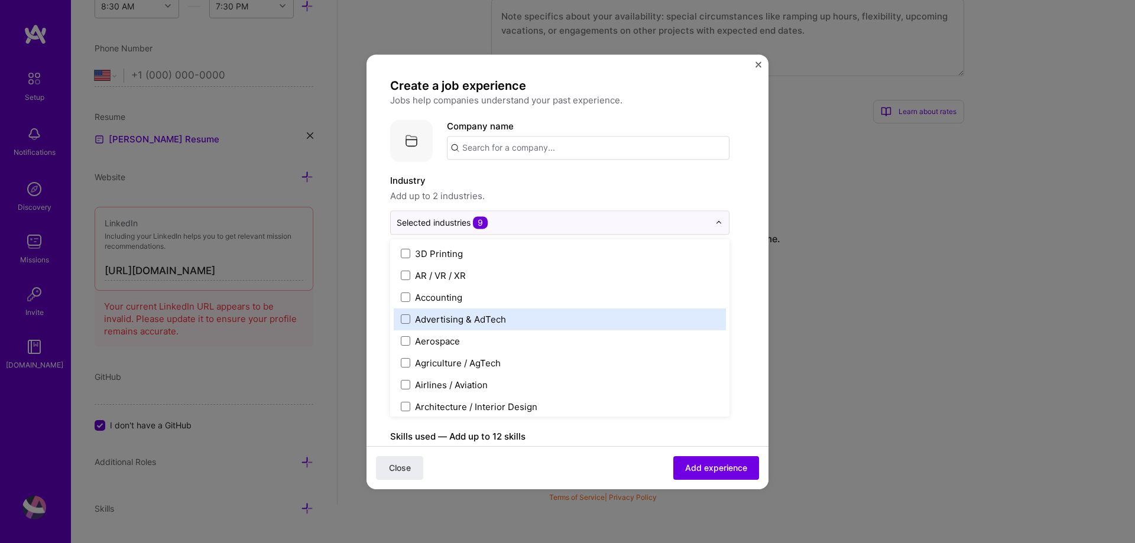
click at [754, 362] on form "Create a job experience Jobs help companies understand your past experience. Co…" at bounding box center [567, 477] width 402 height 798
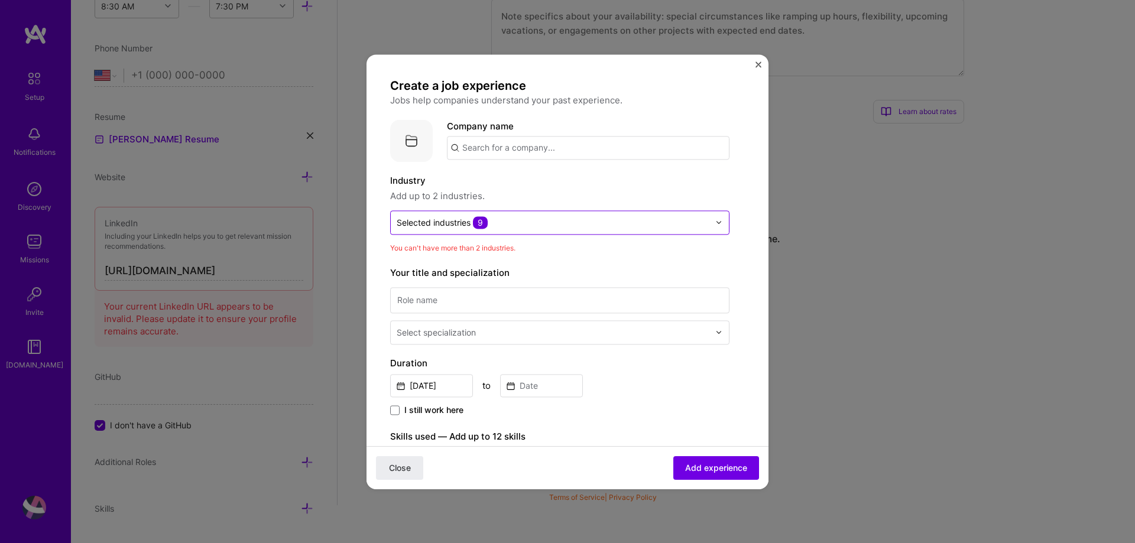
click at [526, 230] on div "Selected industries 9" at bounding box center [553, 222] width 324 height 23
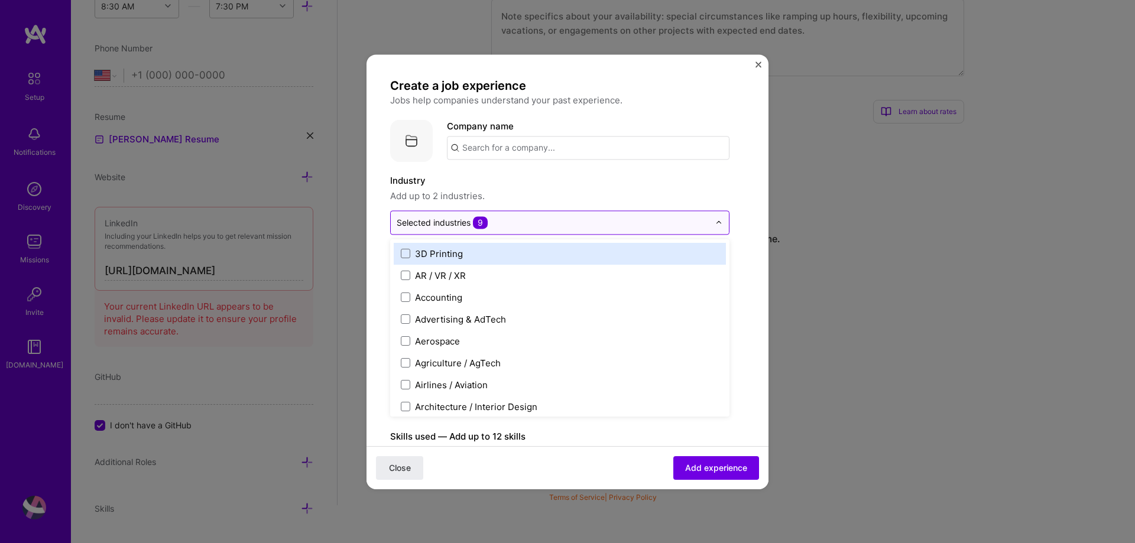
click at [526, 230] on div "Selected industries 9" at bounding box center [553, 222] width 324 height 23
click at [552, 225] on input "text" at bounding box center [553, 222] width 313 height 12
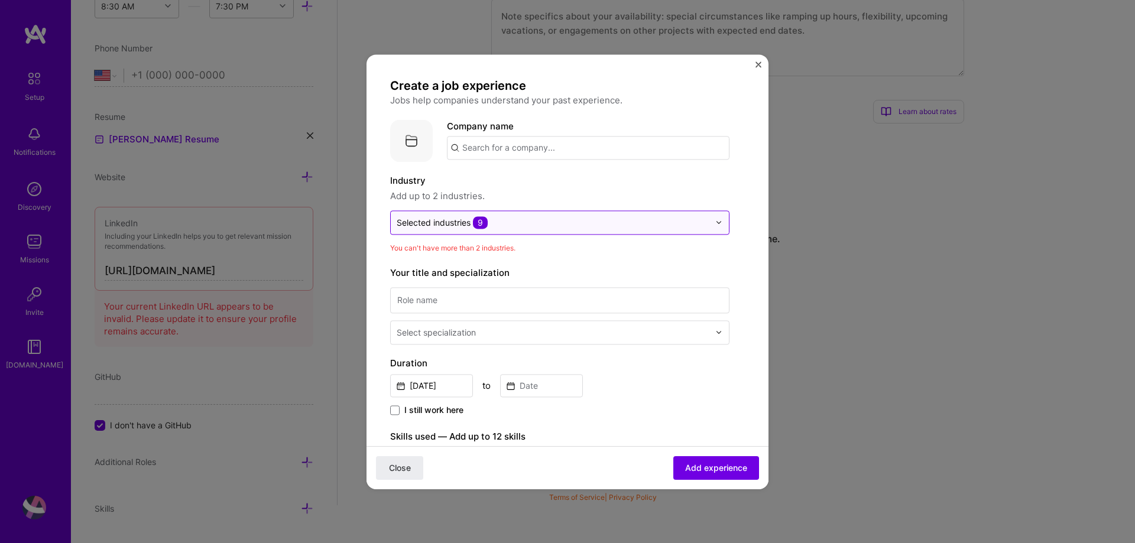
click at [549, 232] on div "Selected industries 9" at bounding box center [553, 222] width 324 height 23
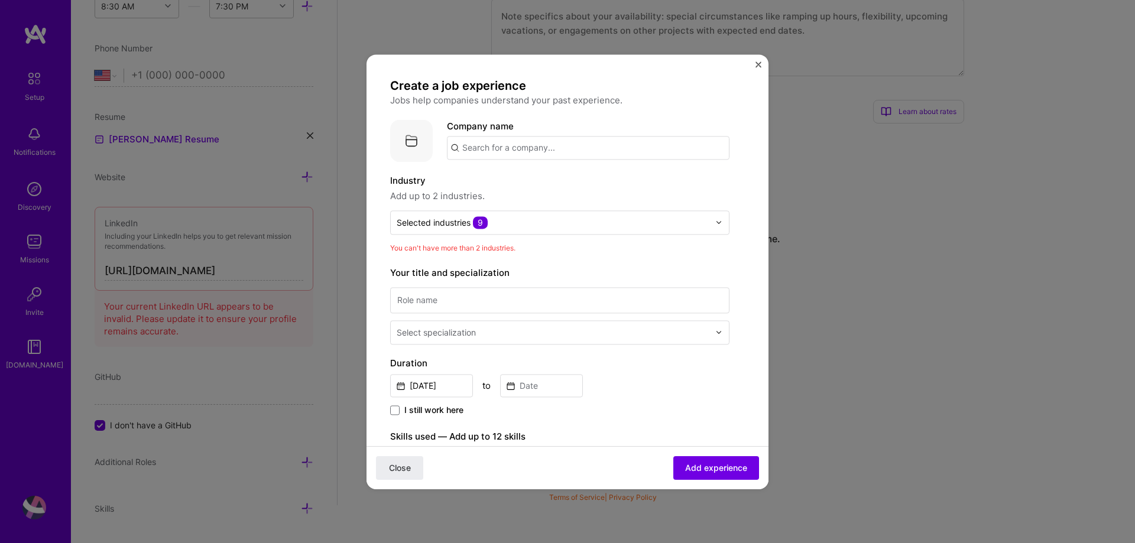
click at [741, 254] on form "Create a job experience Jobs help companies understand your past experience. Co…" at bounding box center [567, 477] width 402 height 798
click at [478, 223] on span "9" at bounding box center [480, 222] width 15 height 12
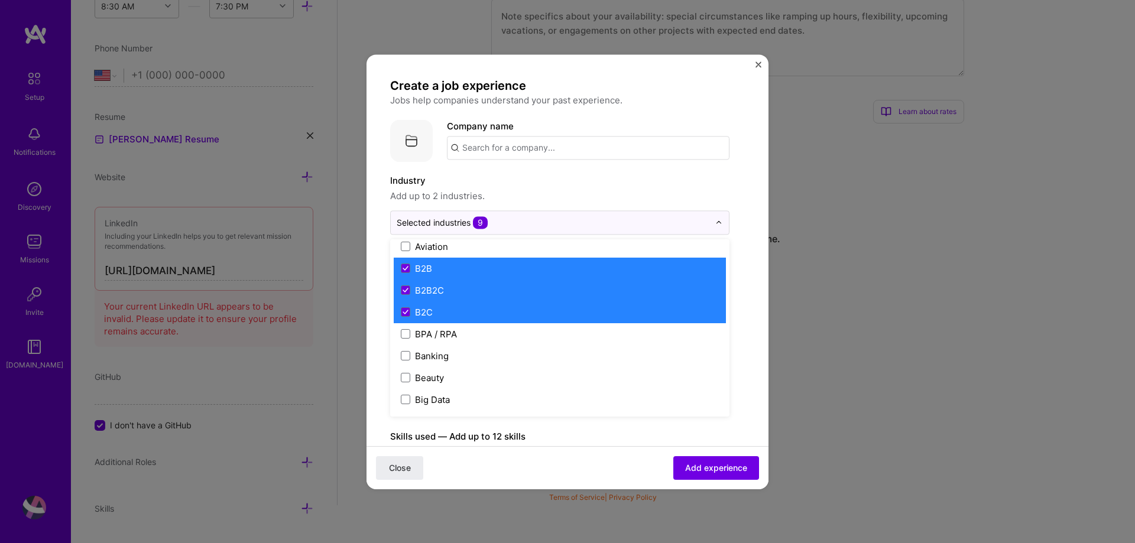
scroll to position [296, 0]
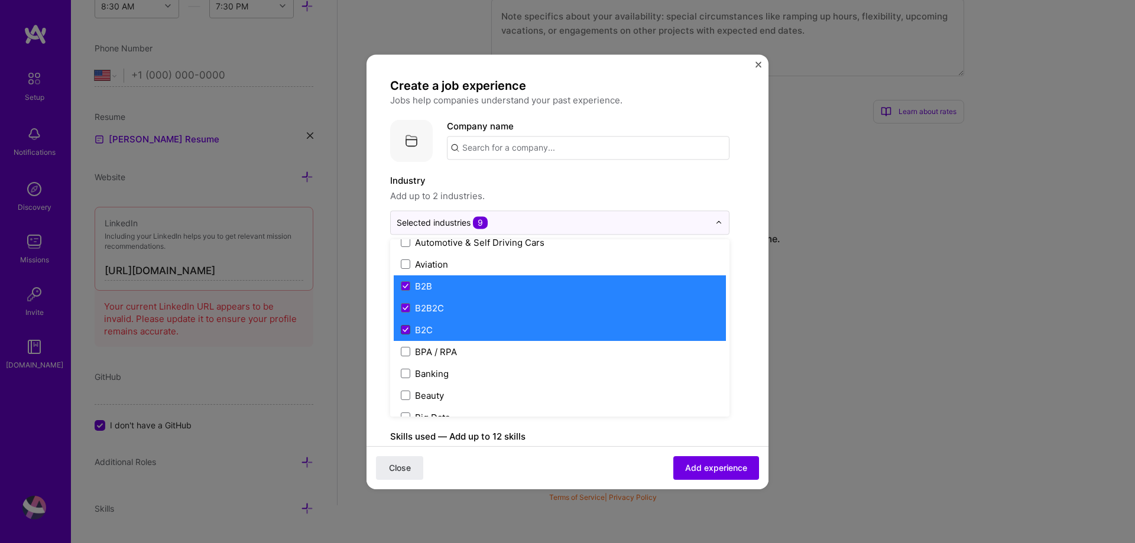
click at [404, 329] on icon at bounding box center [405, 329] width 6 height 5
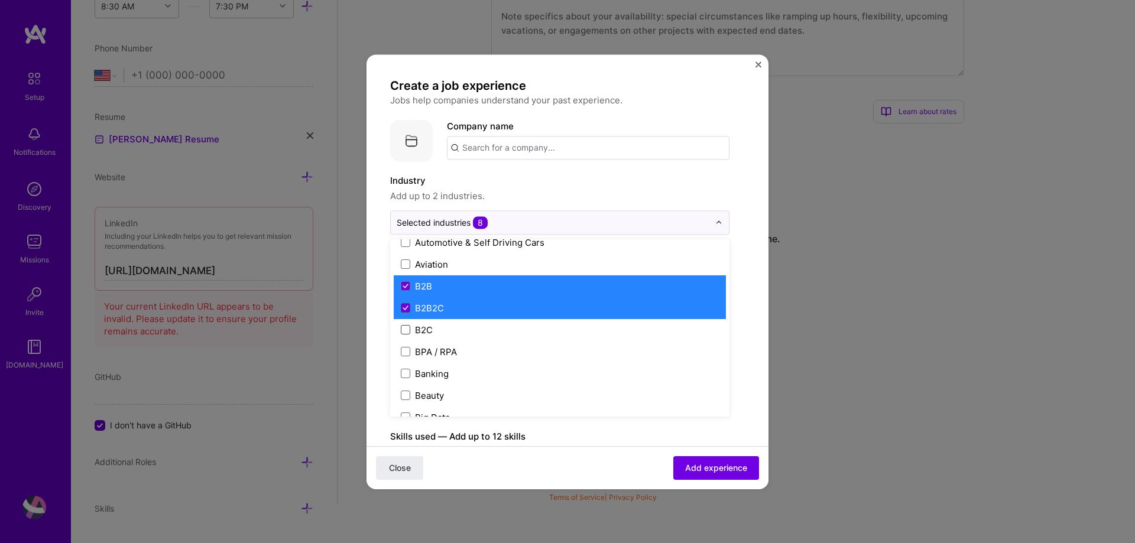
click at [405, 309] on icon at bounding box center [405, 308] width 6 height 5
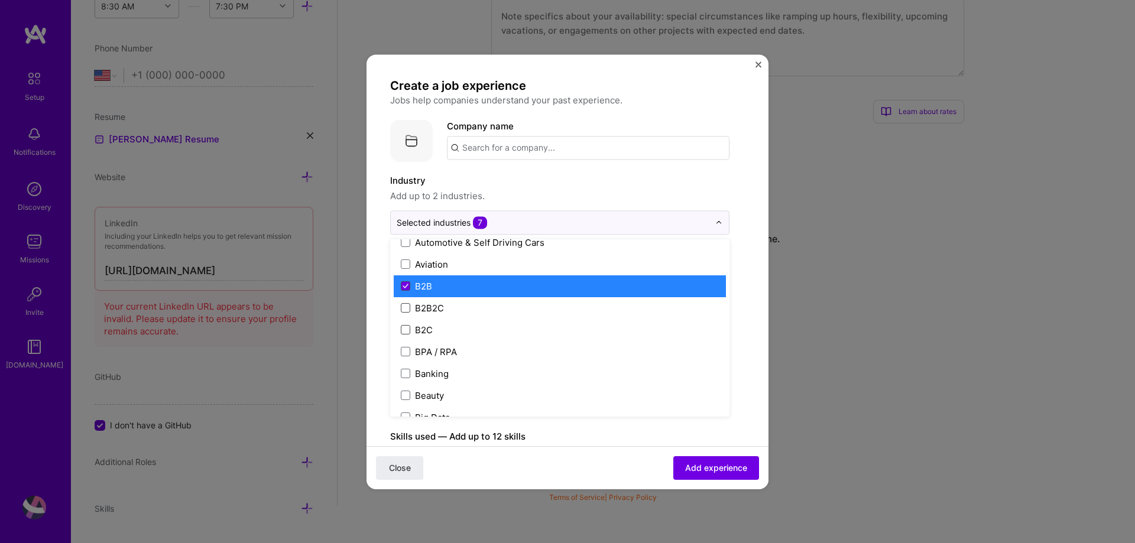
click at [404, 284] on icon at bounding box center [405, 286] width 6 height 5
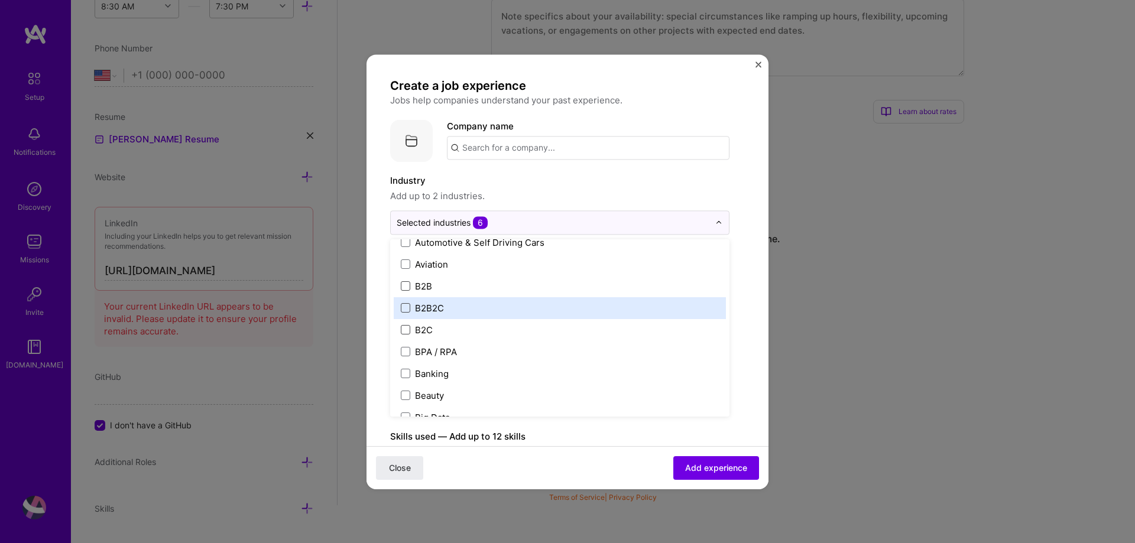
click at [751, 290] on form "Create a job experience Jobs help companies understand your past experience. Co…" at bounding box center [567, 477] width 402 height 798
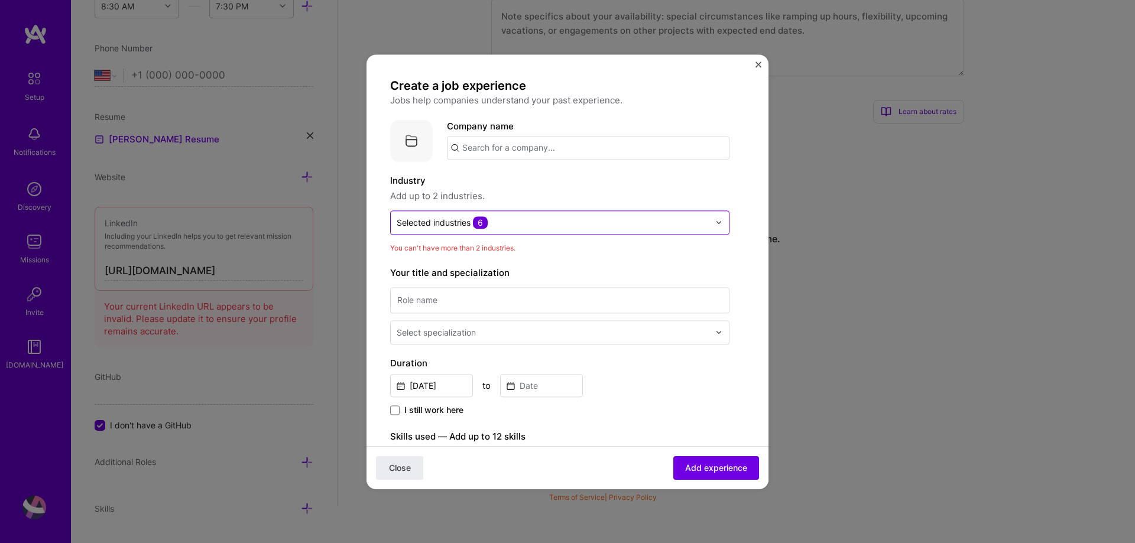
click at [477, 219] on span "6" at bounding box center [480, 222] width 15 height 12
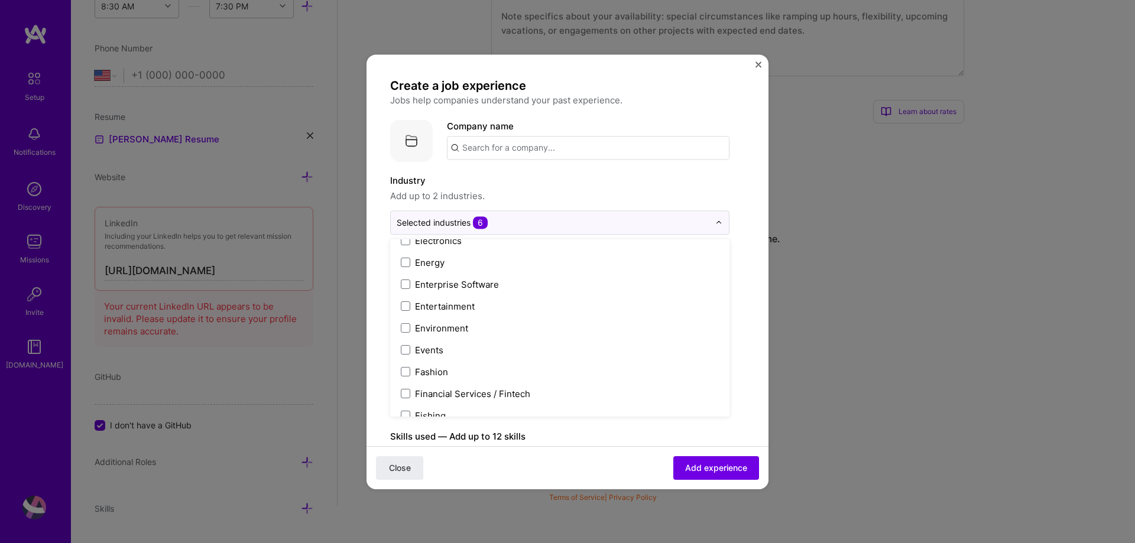
scroll to position [1272, 0]
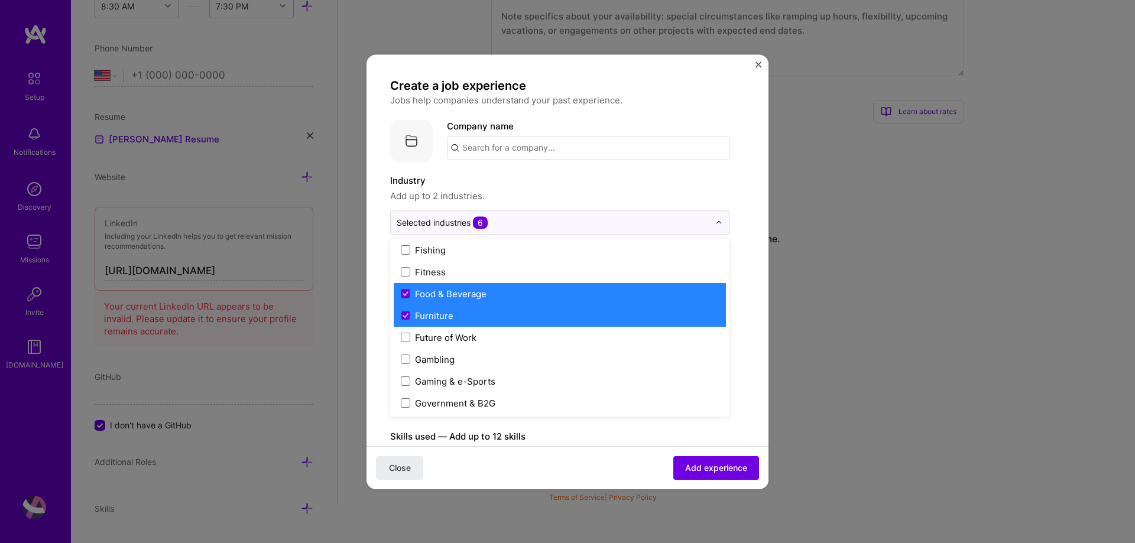
click at [401, 296] on span at bounding box center [405, 293] width 9 height 9
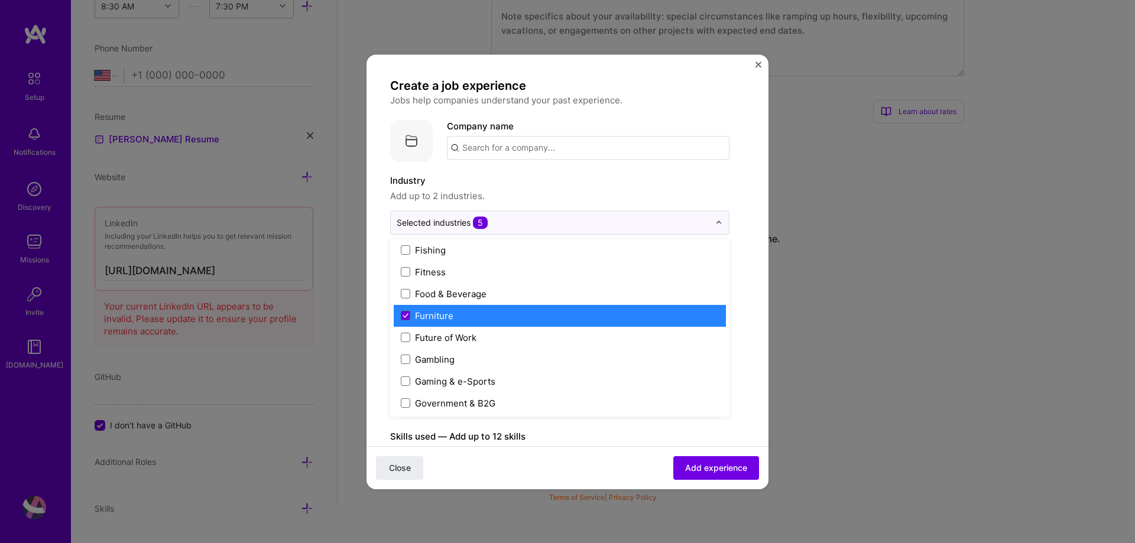
click at [405, 314] on icon at bounding box center [405, 315] width 6 height 5
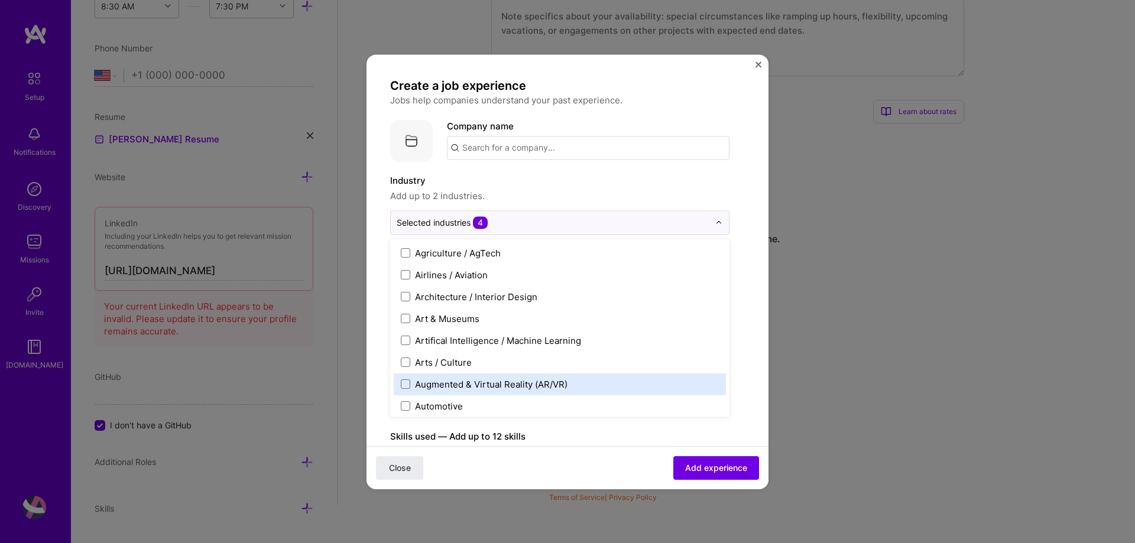
scroll to position [177, 0]
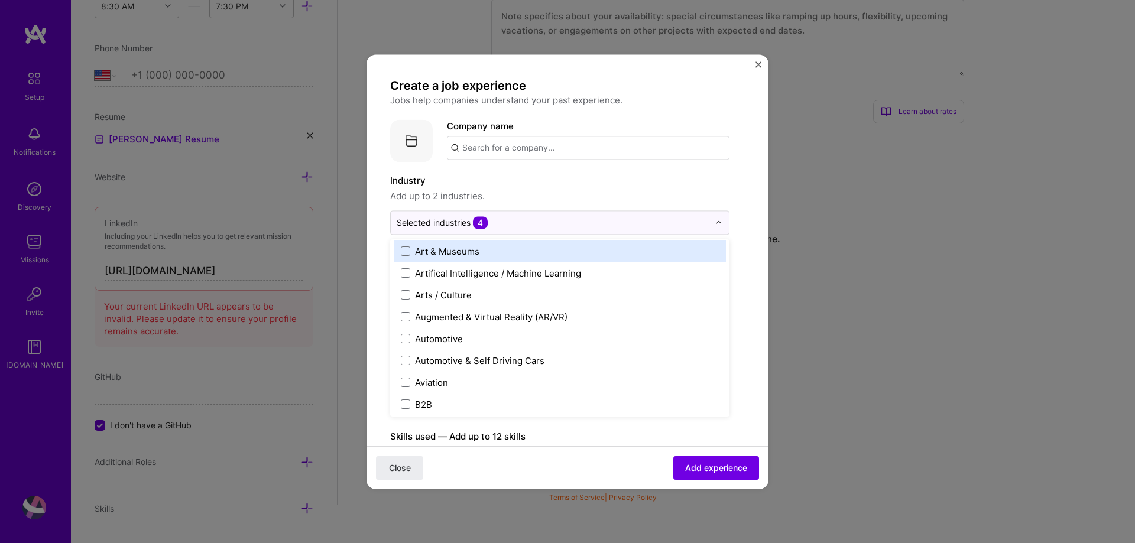
click at [739, 228] on form "Create a job experience Jobs help companies understand your past experience. Co…" at bounding box center [567, 477] width 402 height 798
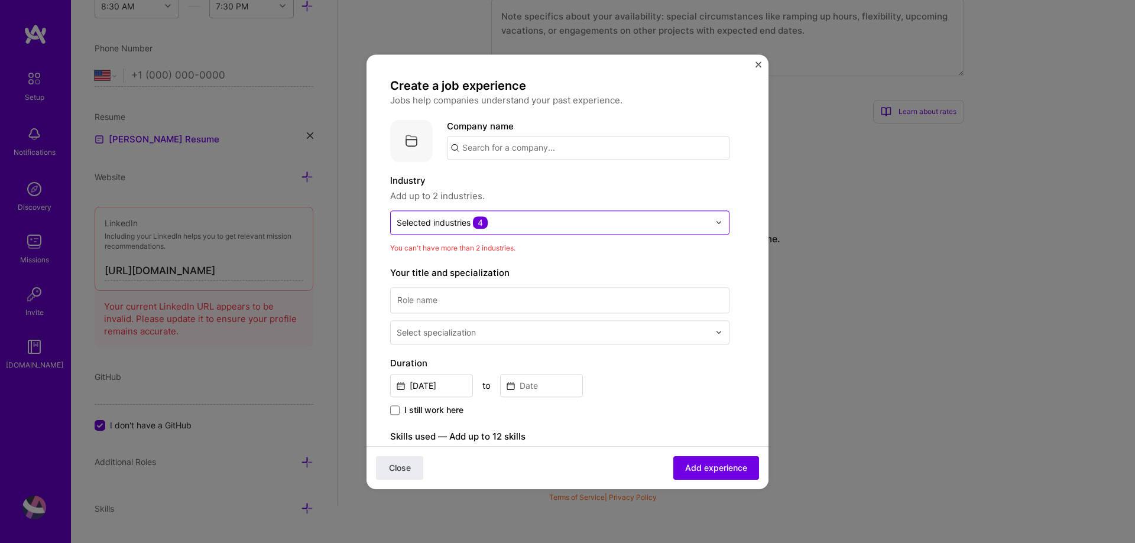
click at [484, 222] on span "4" at bounding box center [480, 222] width 15 height 12
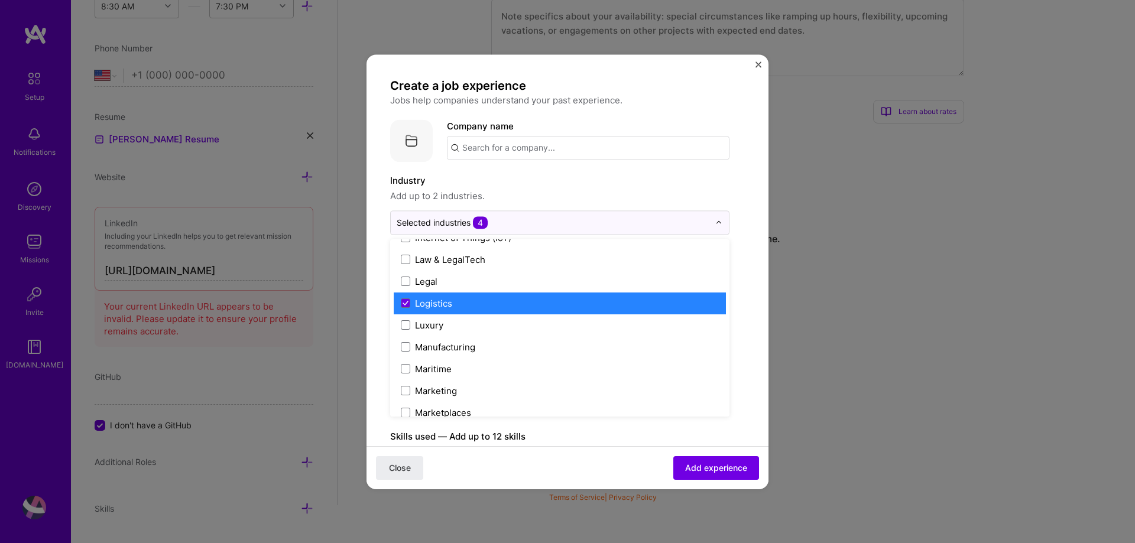
scroll to position [1655, 0]
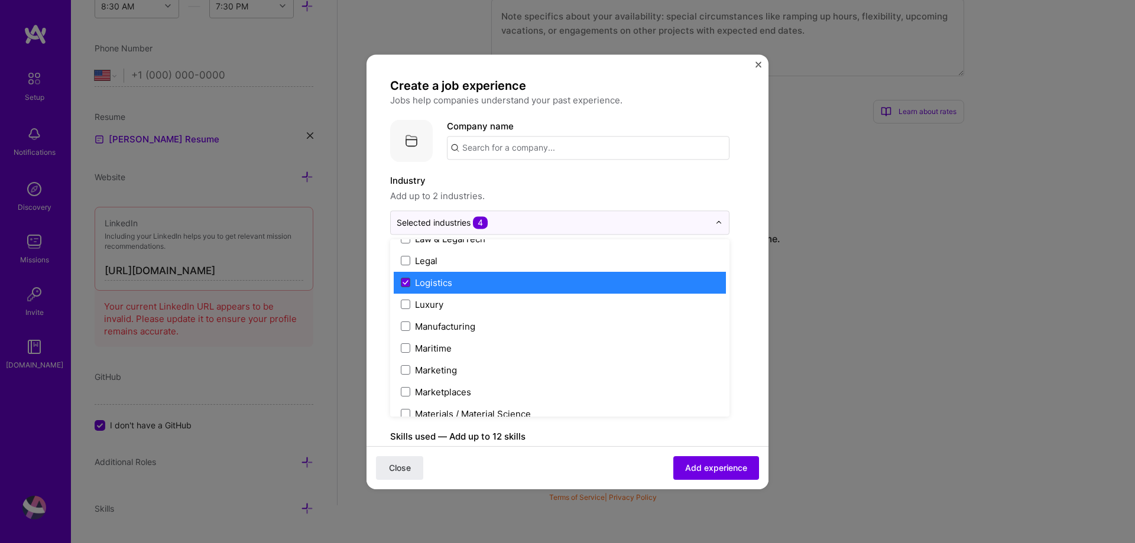
click at [405, 284] on icon at bounding box center [405, 283] width 5 height 4
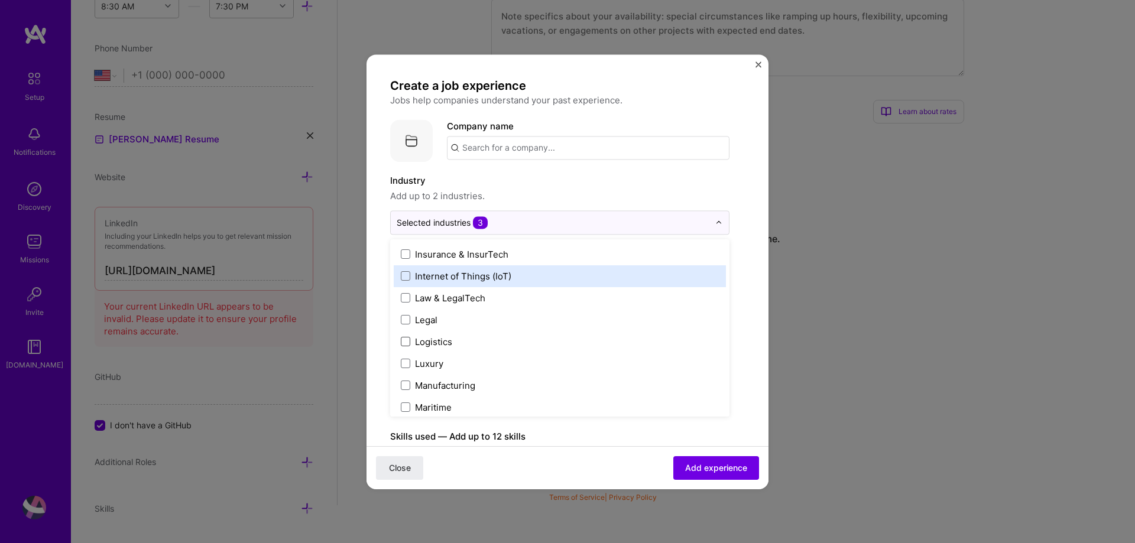
scroll to position [1418, 0]
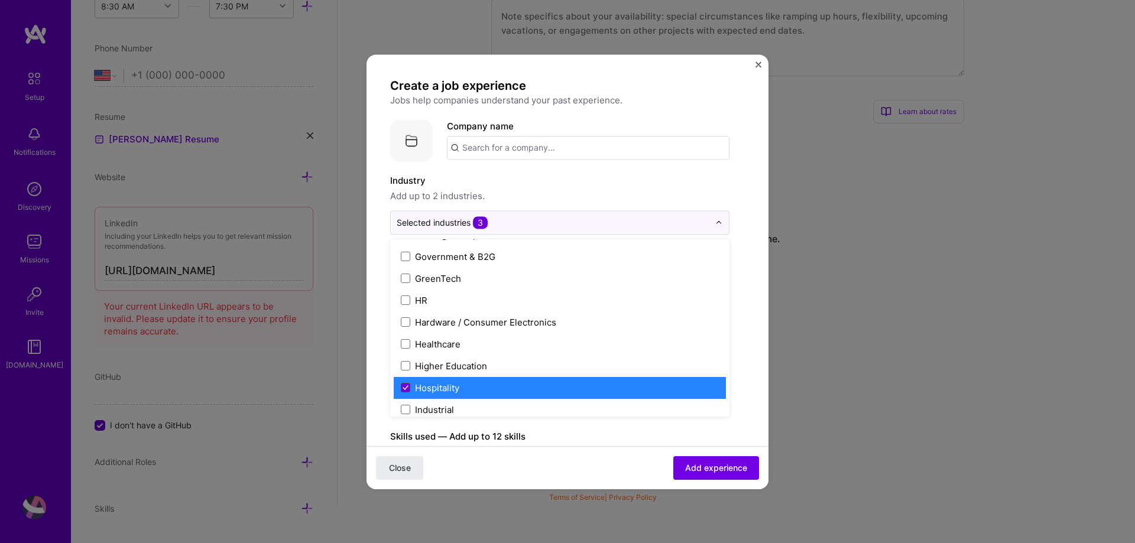
click at [401, 389] on span at bounding box center [405, 387] width 9 height 9
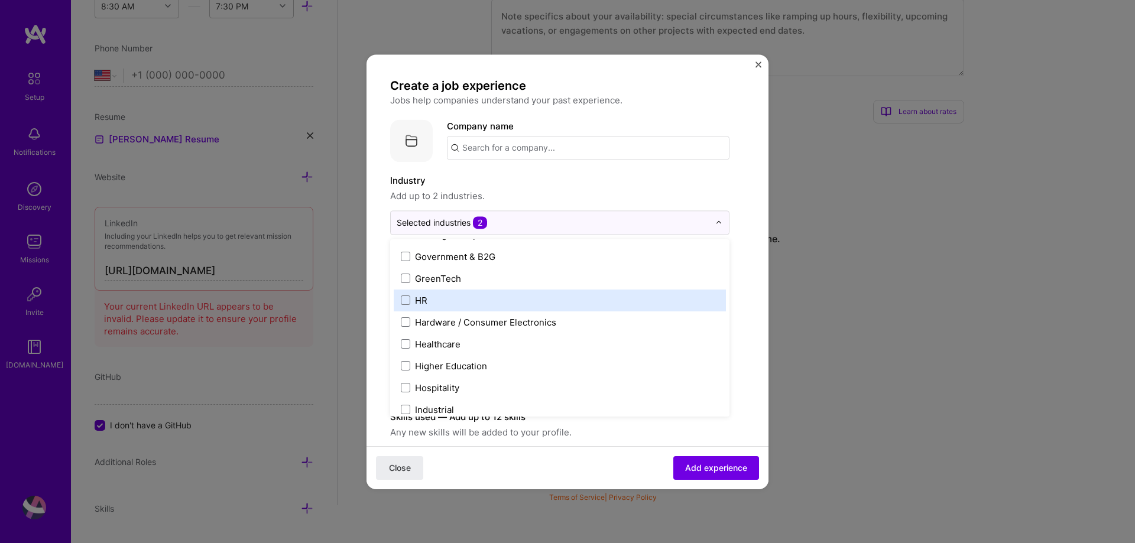
click at [743, 293] on form "Create a job experience Jobs help companies understand your past experience. Co…" at bounding box center [567, 467] width 402 height 778
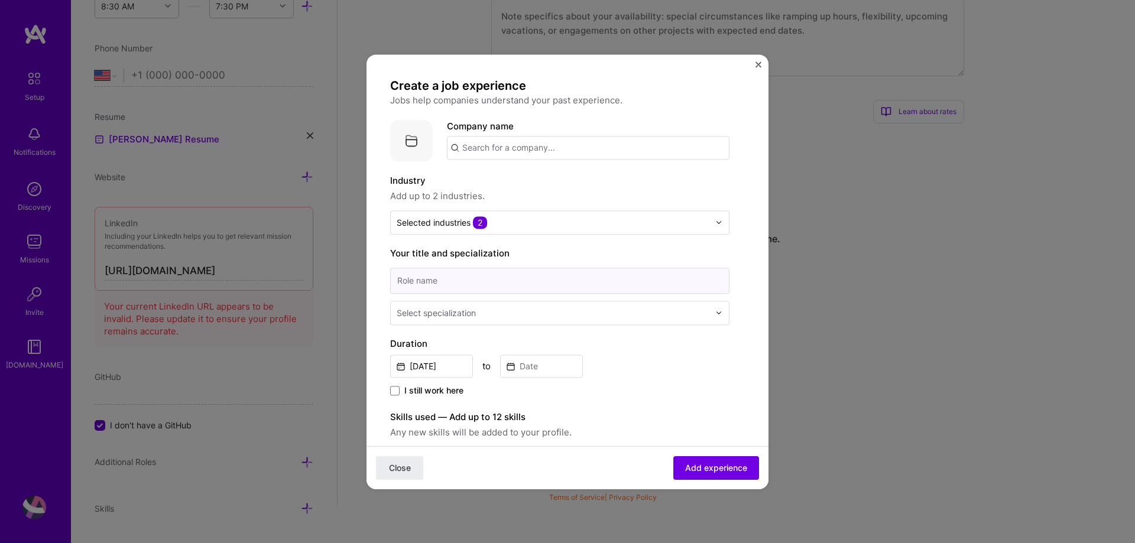
click at [450, 287] on input at bounding box center [559, 281] width 339 height 26
click at [557, 246] on label "Your title and specialization" at bounding box center [559, 253] width 339 height 14
click at [523, 275] on input at bounding box center [559, 281] width 339 height 26
type input "DEMAND MANAGER /PROCUREMENT MANAGER"
click at [440, 314] on div "Select specialization" at bounding box center [436, 313] width 79 height 12
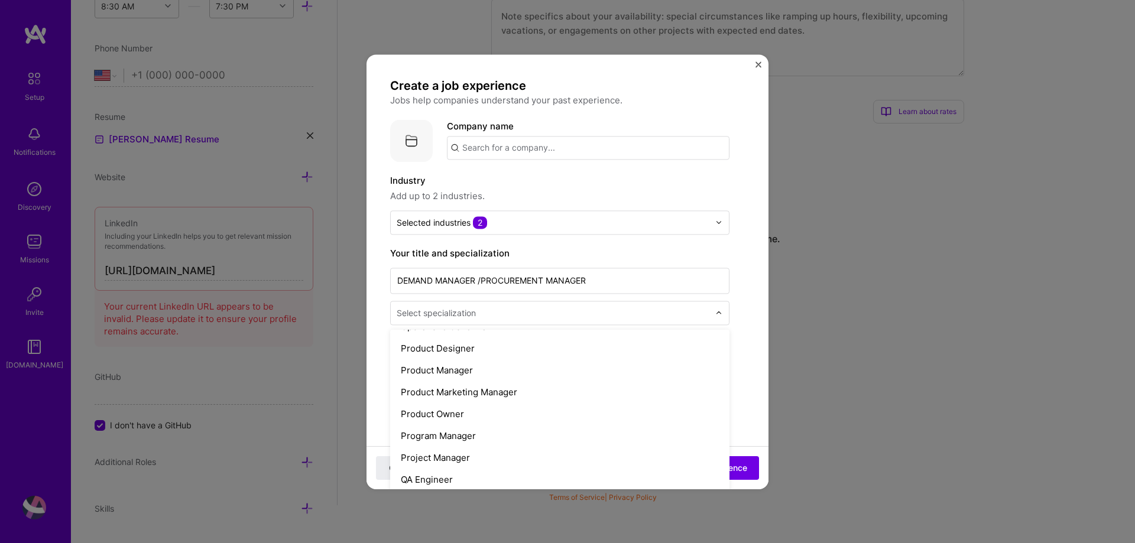
scroll to position [1065, 0]
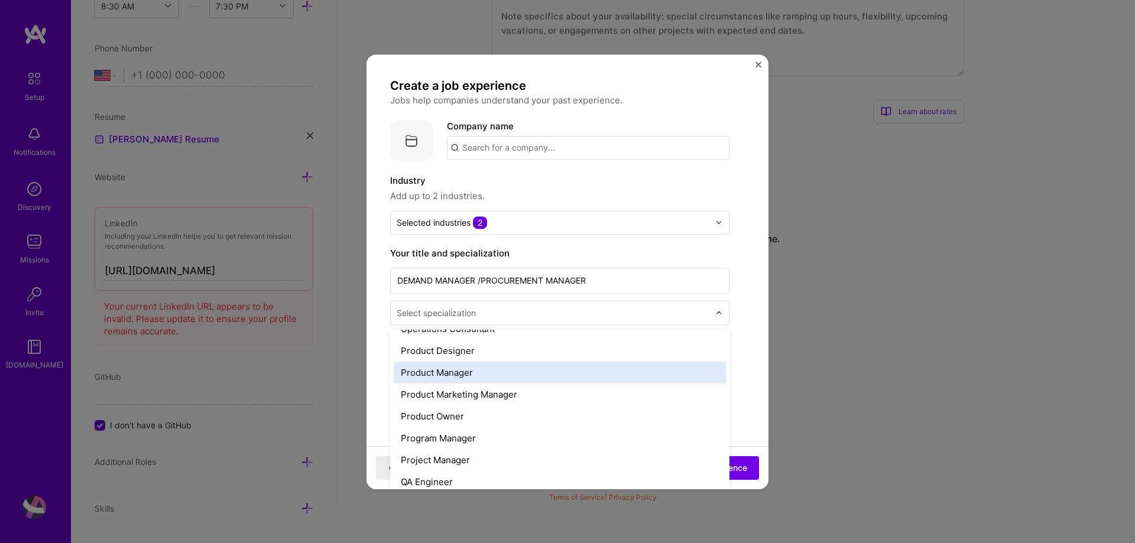
click at [447, 379] on div "Product Manager" at bounding box center [560, 373] width 332 height 22
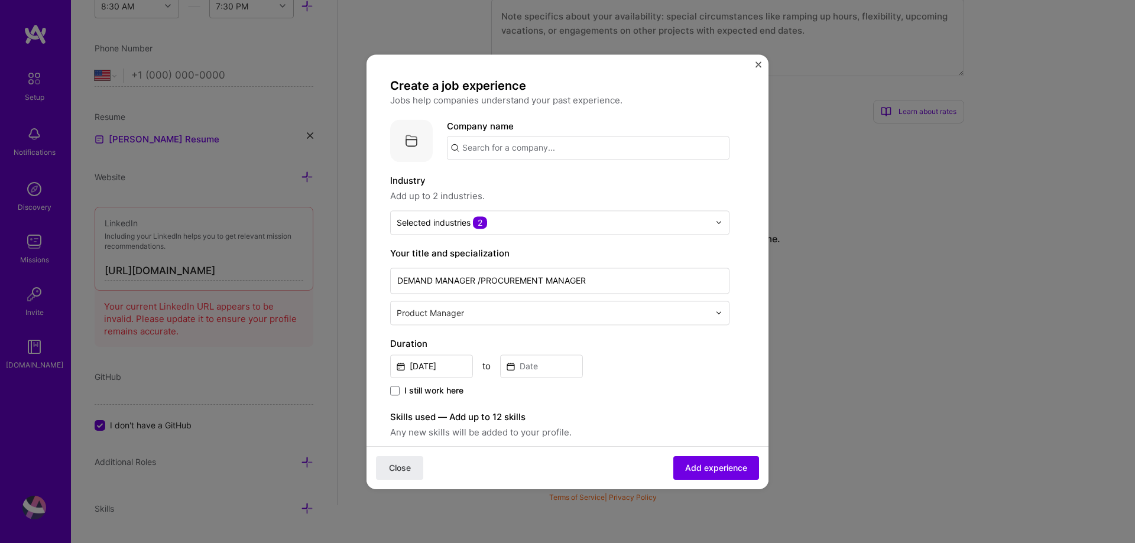
click at [631, 361] on div "[DATE] to" at bounding box center [559, 364] width 339 height 25
click at [448, 363] on input "[DATE]" at bounding box center [431, 366] width 83 height 23
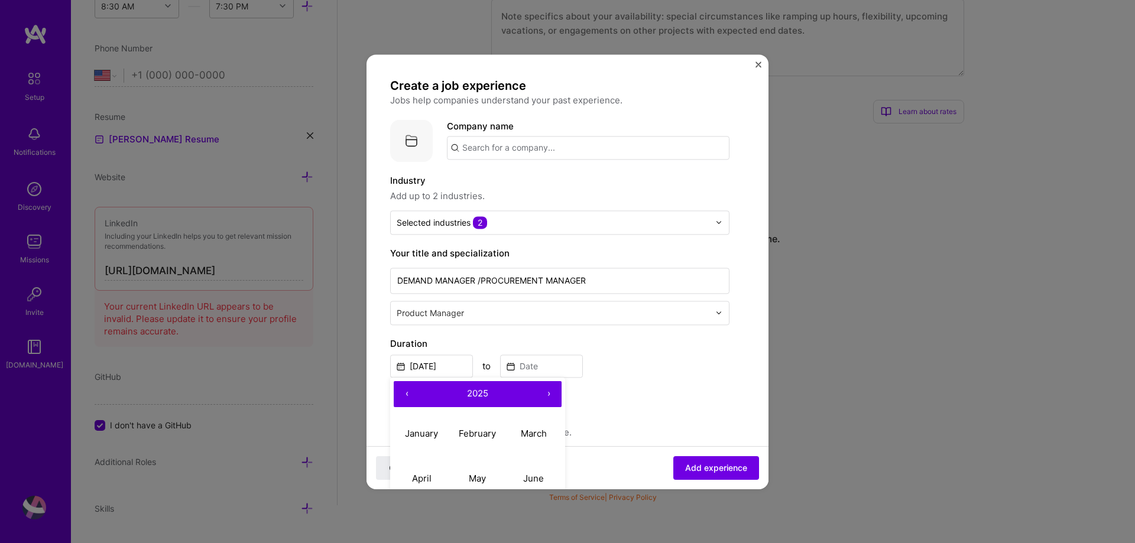
click at [407, 390] on button "‹" at bounding box center [407, 394] width 26 height 26
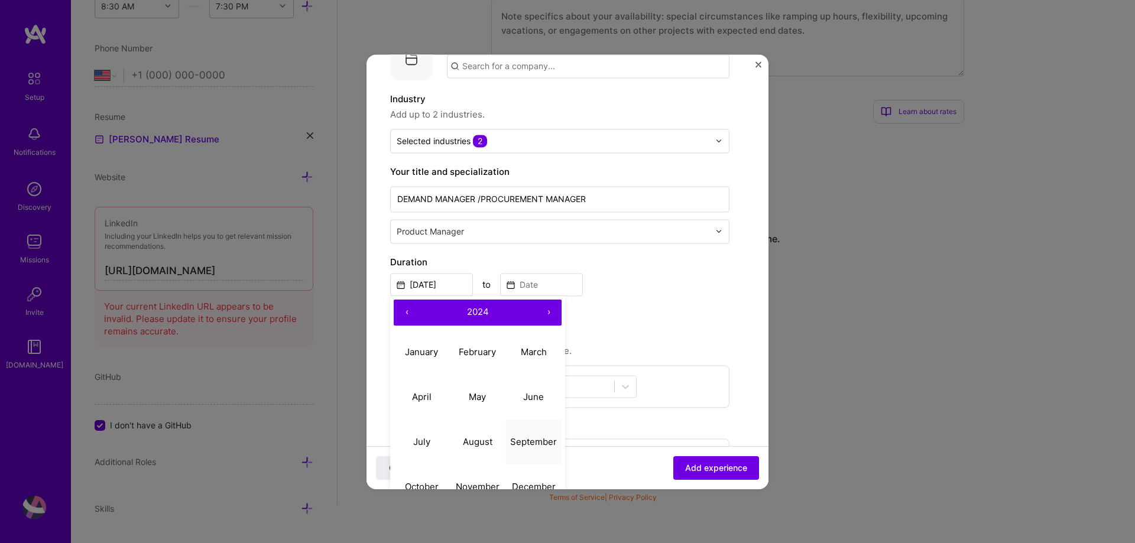
scroll to position [118, 0]
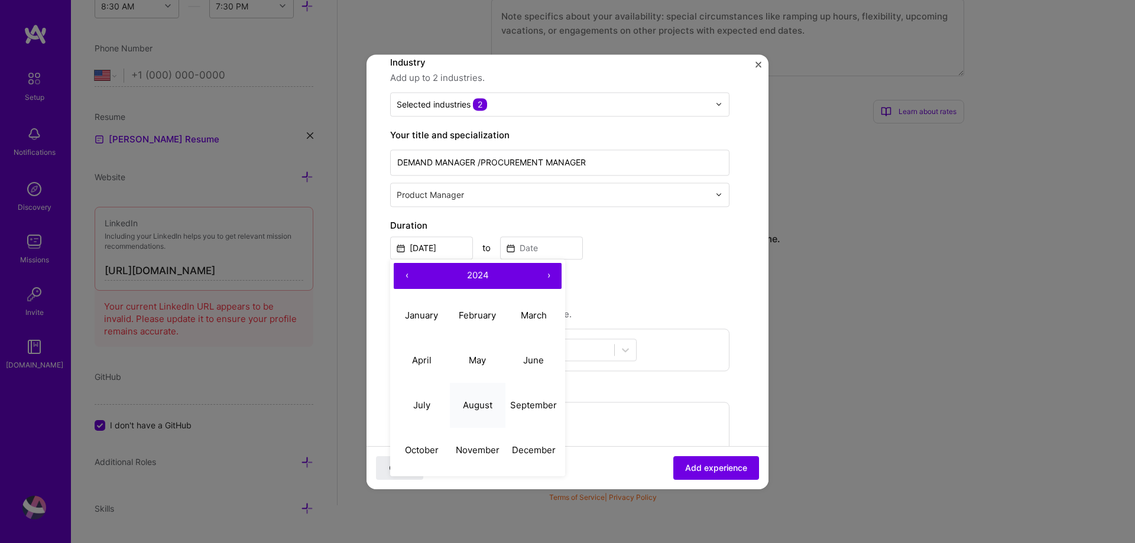
click at [486, 411] on abbr "August" at bounding box center [478, 405] width 30 height 11
type input "[DATE]"
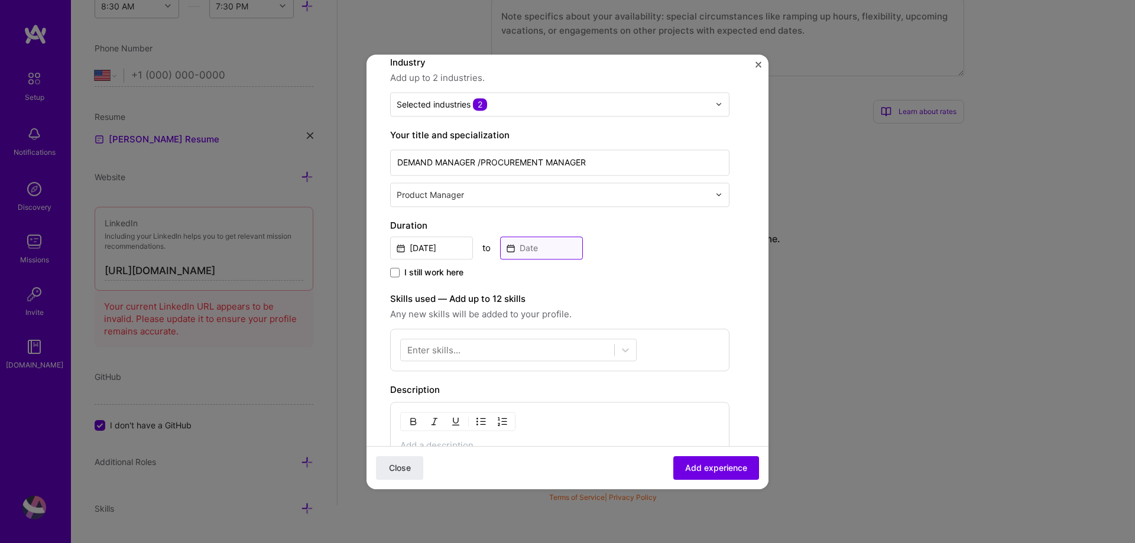
click at [544, 245] on input at bounding box center [541, 247] width 83 height 23
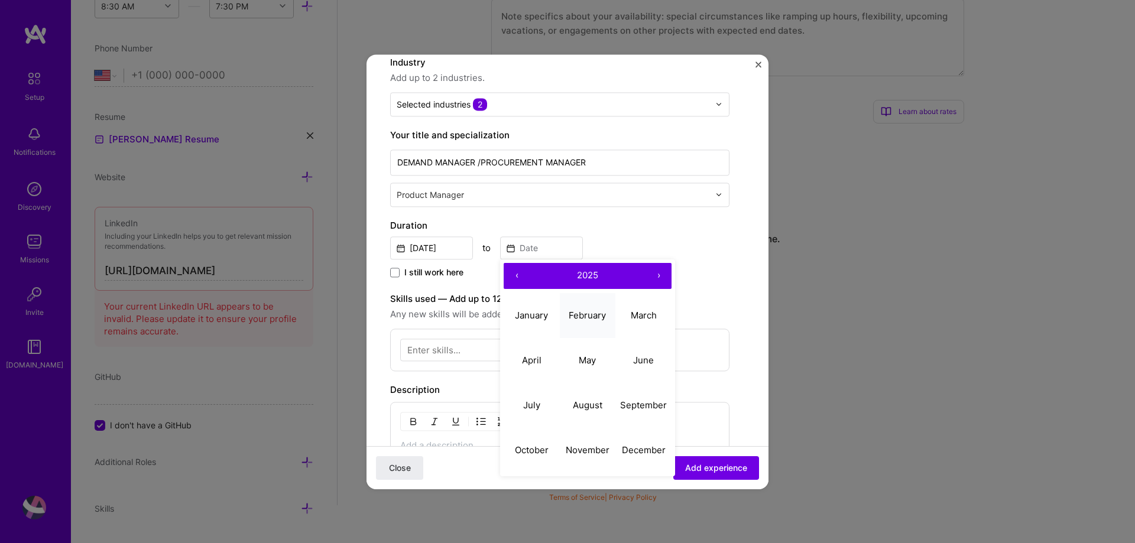
click at [574, 313] on abbr "February" at bounding box center [587, 315] width 37 height 11
type input "[DATE]"
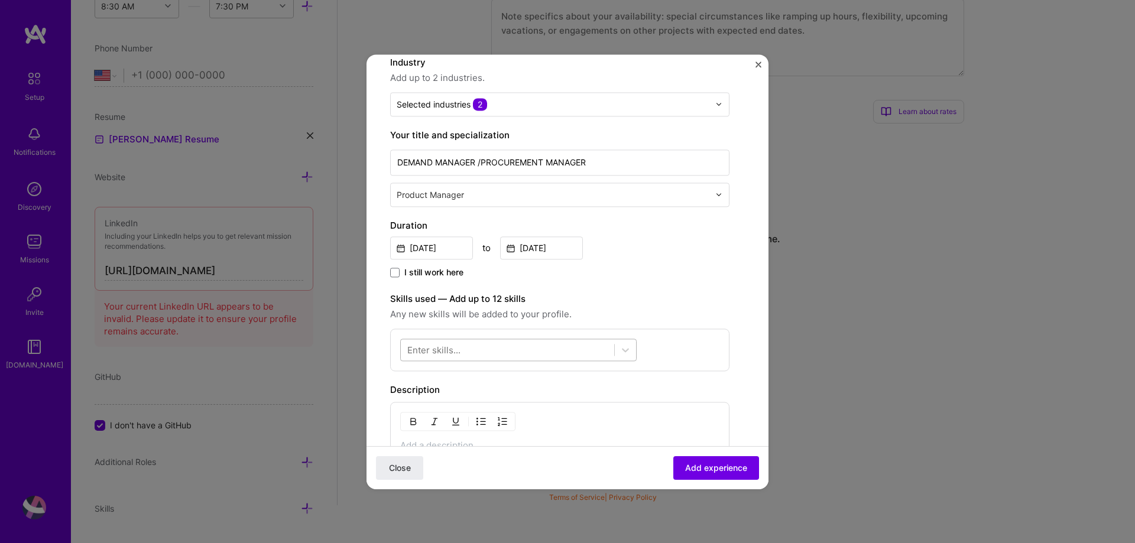
click at [465, 346] on div at bounding box center [507, 350] width 213 height 20
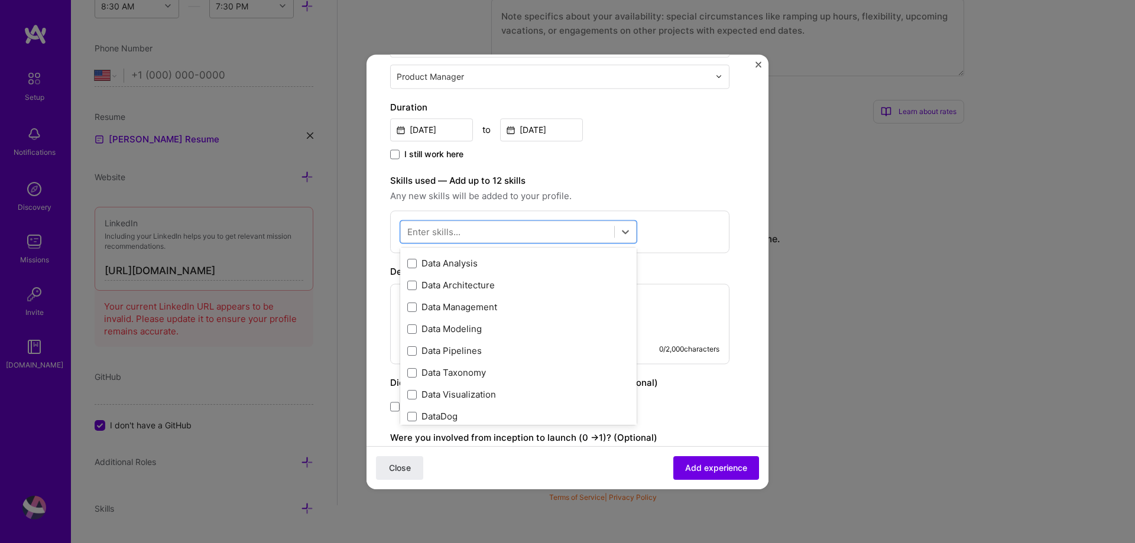
scroll to position [1891, 0]
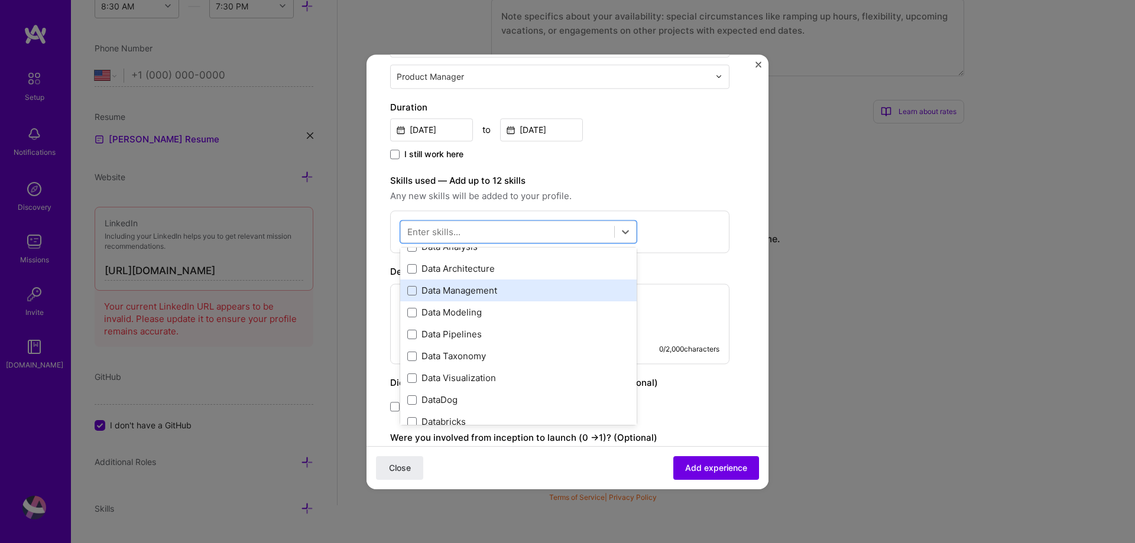
click at [423, 290] on div "Data Management" at bounding box center [518, 291] width 222 height 12
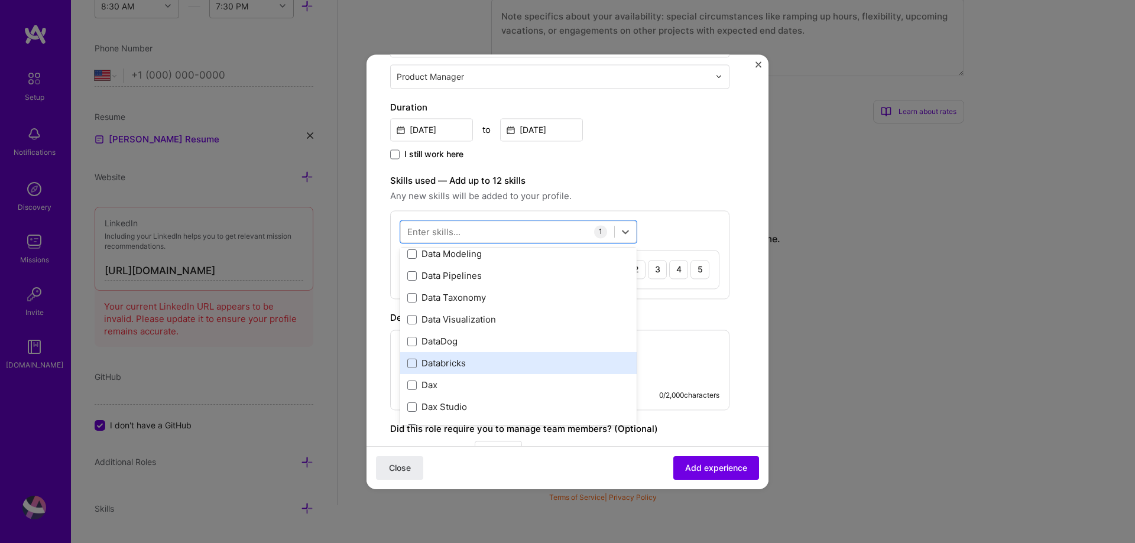
scroll to position [1950, 0]
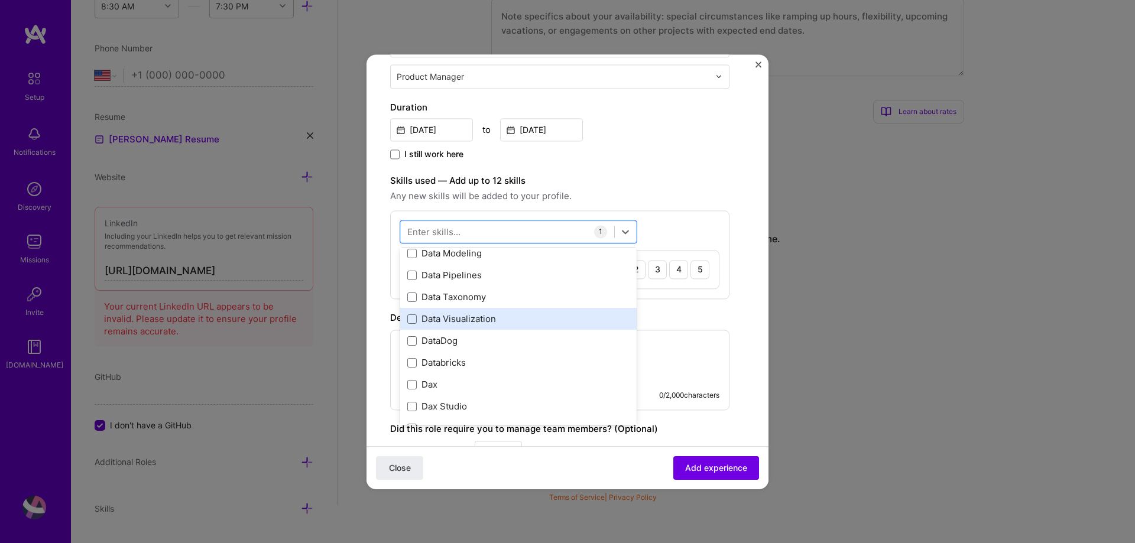
click at [426, 320] on div "Data Visualization" at bounding box center [518, 319] width 222 height 12
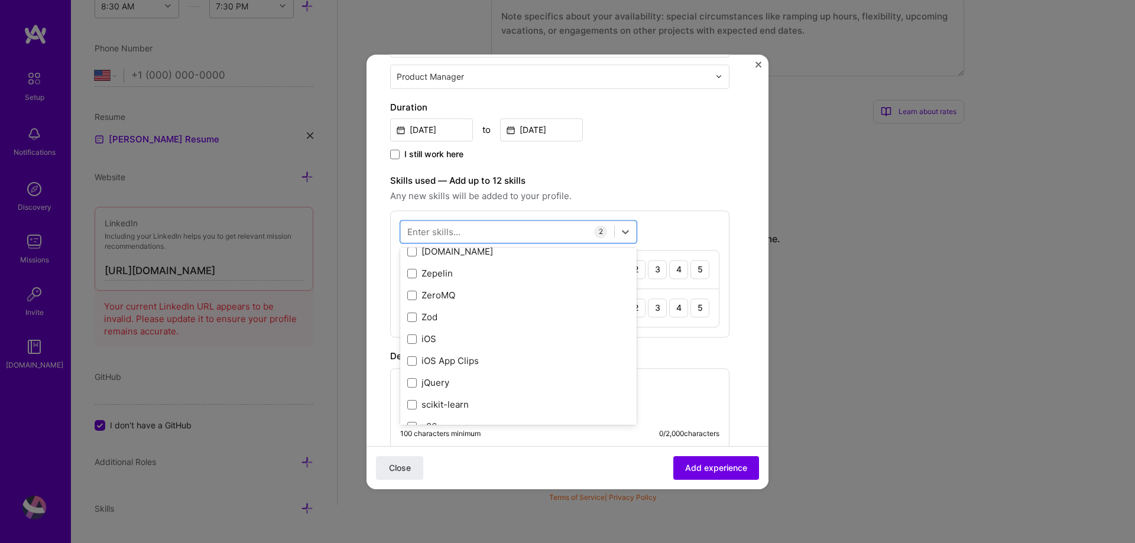
scroll to position [8117, 0]
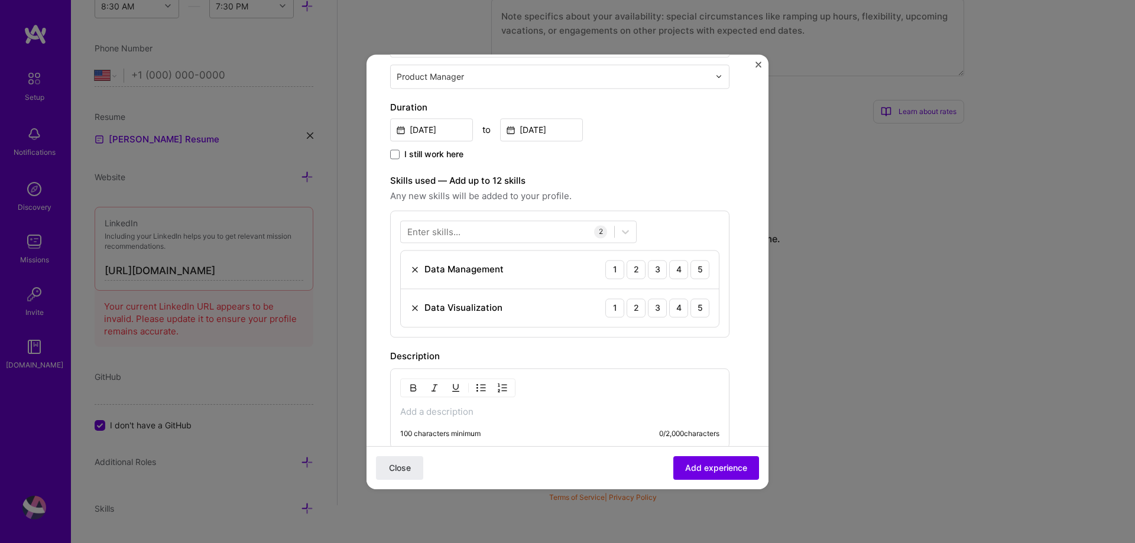
click at [716, 366] on div "Description 100 characters minimum 0 / 2,000 characters" at bounding box center [559, 398] width 339 height 99
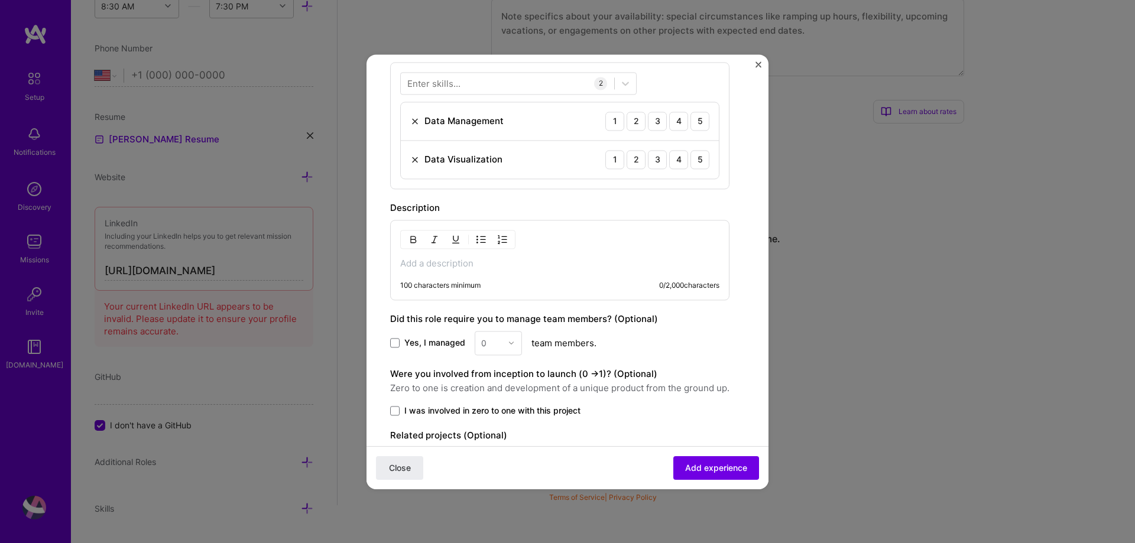
scroll to position [414, 0]
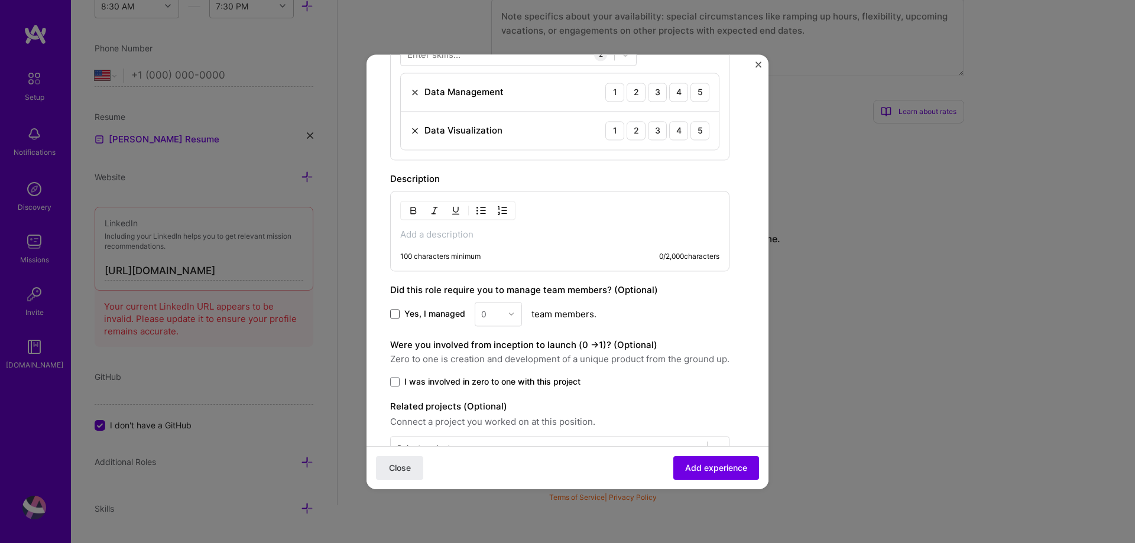
click at [394, 310] on span at bounding box center [394, 313] width 9 height 9
click at [0, 0] on input "Yes, I managed" at bounding box center [0, 0] width 0 height 0
click at [511, 309] on div at bounding box center [515, 314] width 14 height 23
click at [491, 430] on div "5" at bounding box center [498, 433] width 40 height 22
click at [398, 385] on span at bounding box center [394, 381] width 9 height 9
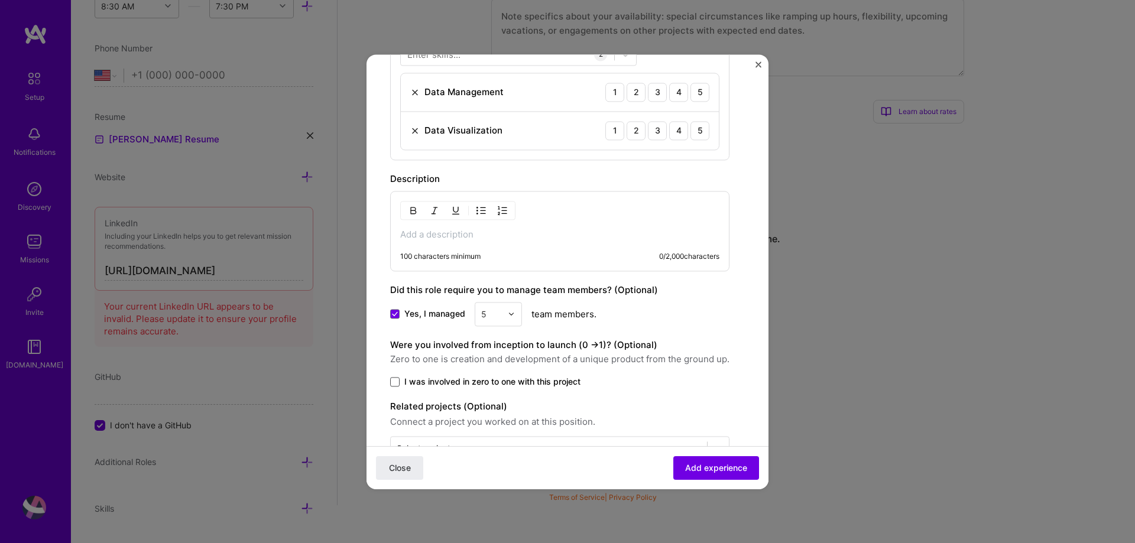
click at [0, 0] on input "I was involved in zero to one with this project" at bounding box center [0, 0] width 0 height 0
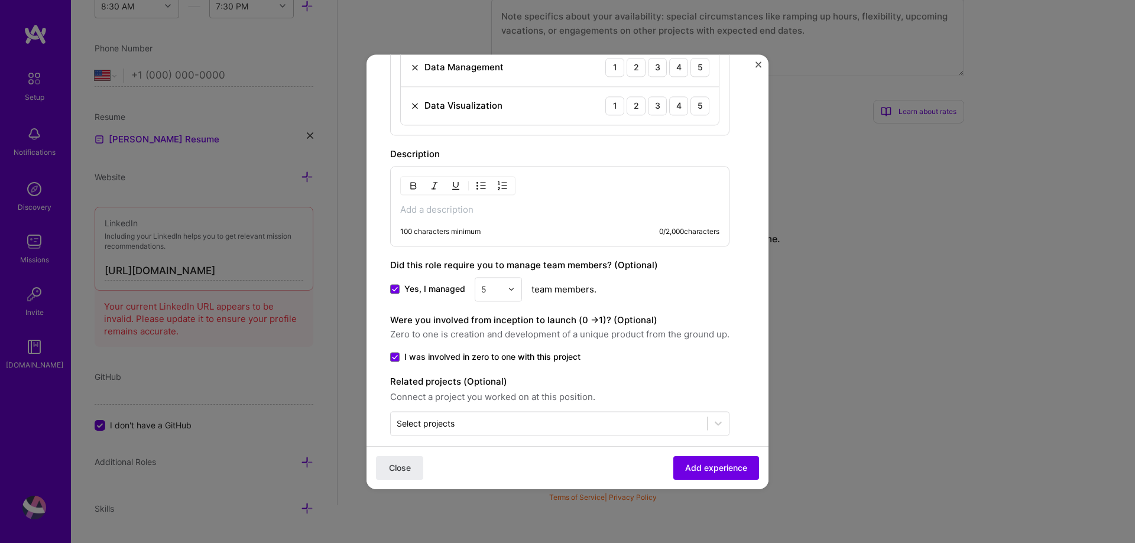
scroll to position [452, 0]
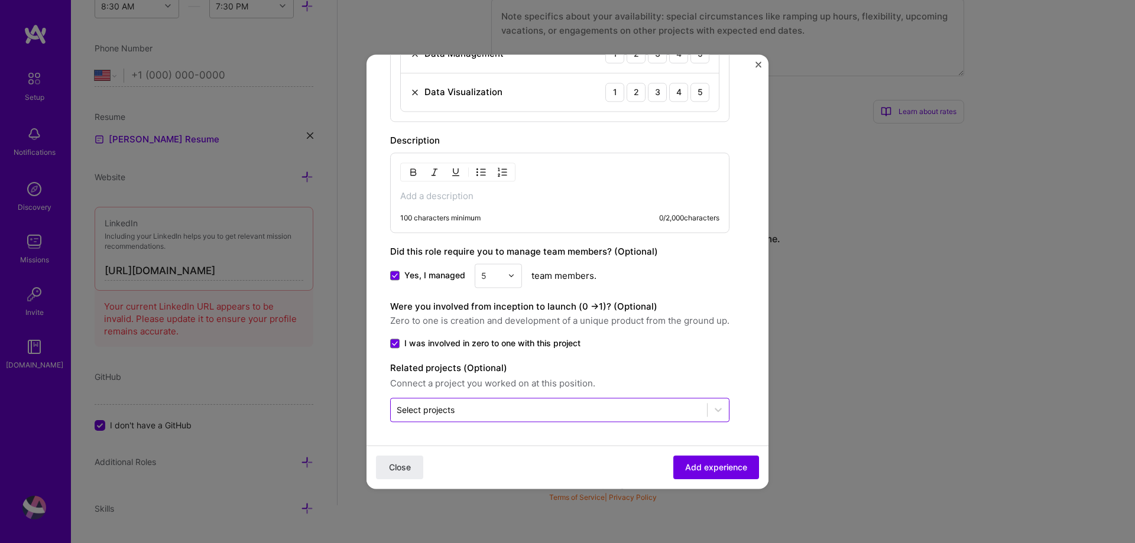
click at [434, 404] on div "Select projects" at bounding box center [426, 410] width 58 height 12
click at [463, 417] on div at bounding box center [549, 409] width 304 height 15
click at [719, 408] on icon at bounding box center [718, 410] width 12 height 12
click at [673, 465] on button "Add experience" at bounding box center [716, 468] width 86 height 24
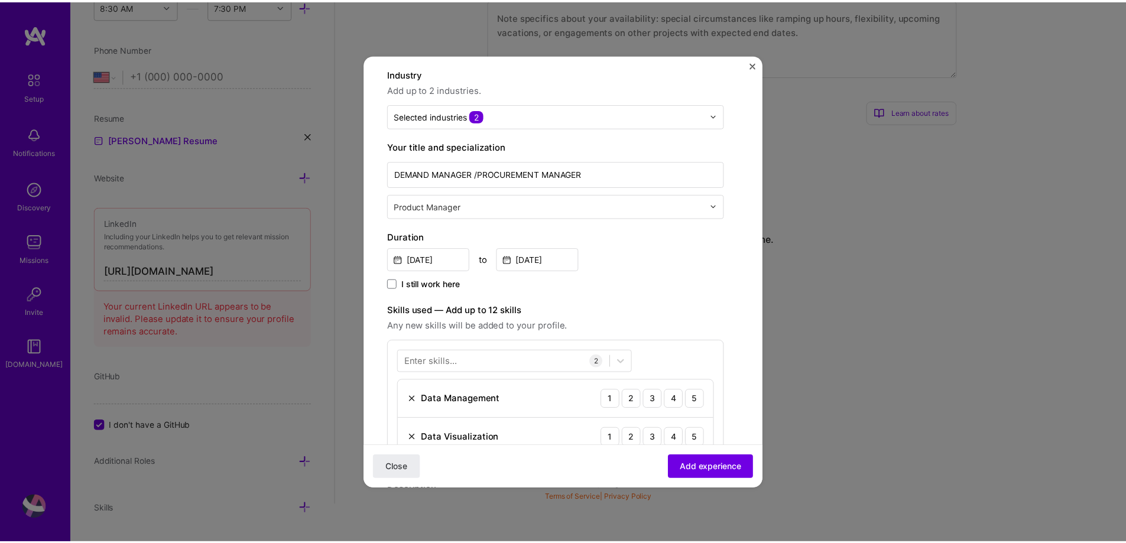
scroll to position [0, 0]
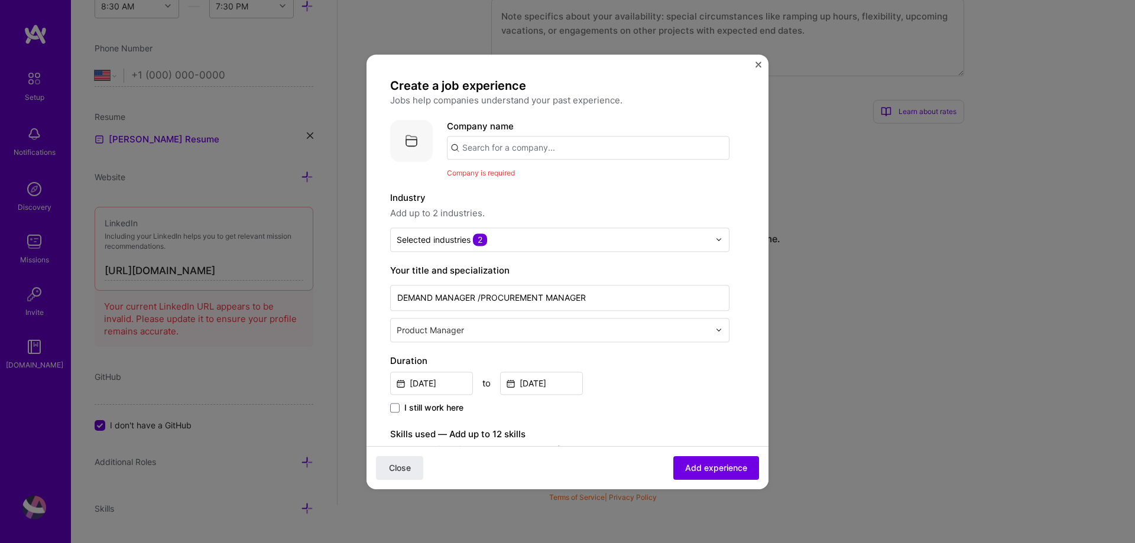
click at [508, 145] on input "text" at bounding box center [588, 148] width 283 height 24
type input "hotpoint"
click at [532, 180] on div "hotpoint" at bounding box center [536, 180] width 46 height 21
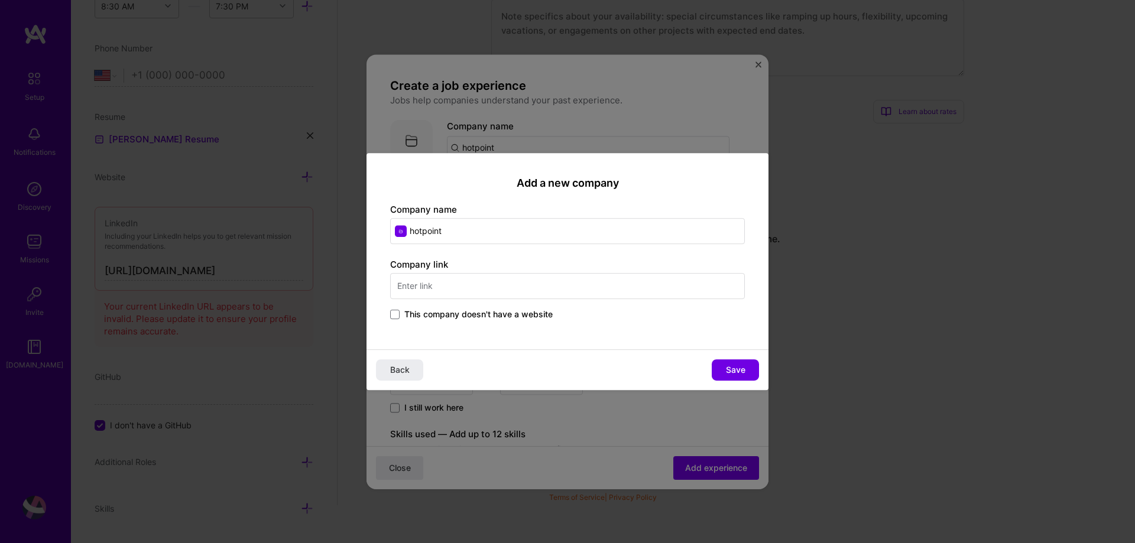
click at [484, 296] on input "text" at bounding box center [567, 286] width 355 height 26
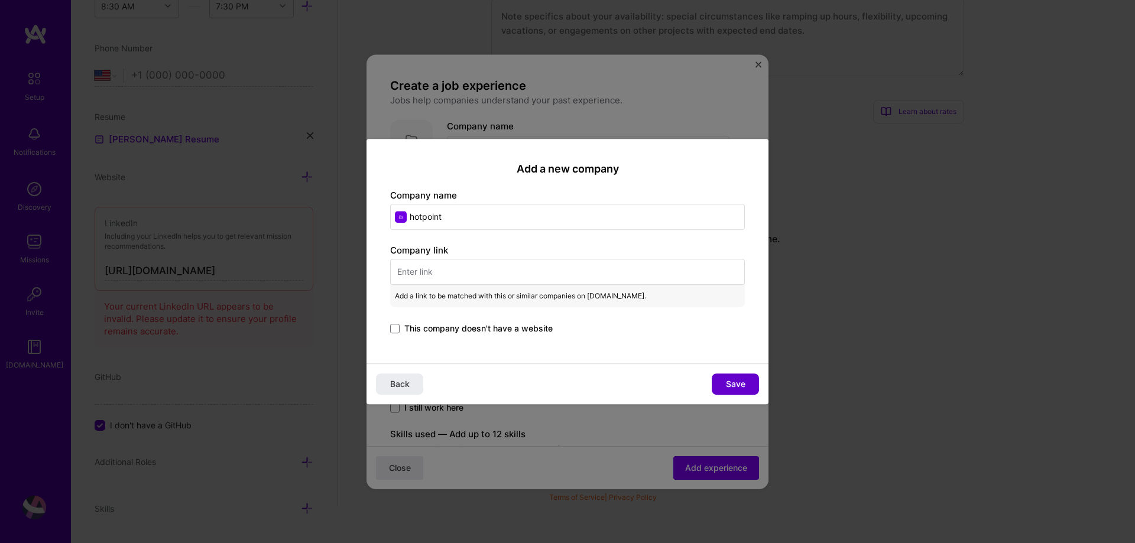
click at [724, 379] on button "Save" at bounding box center [735, 384] width 47 height 21
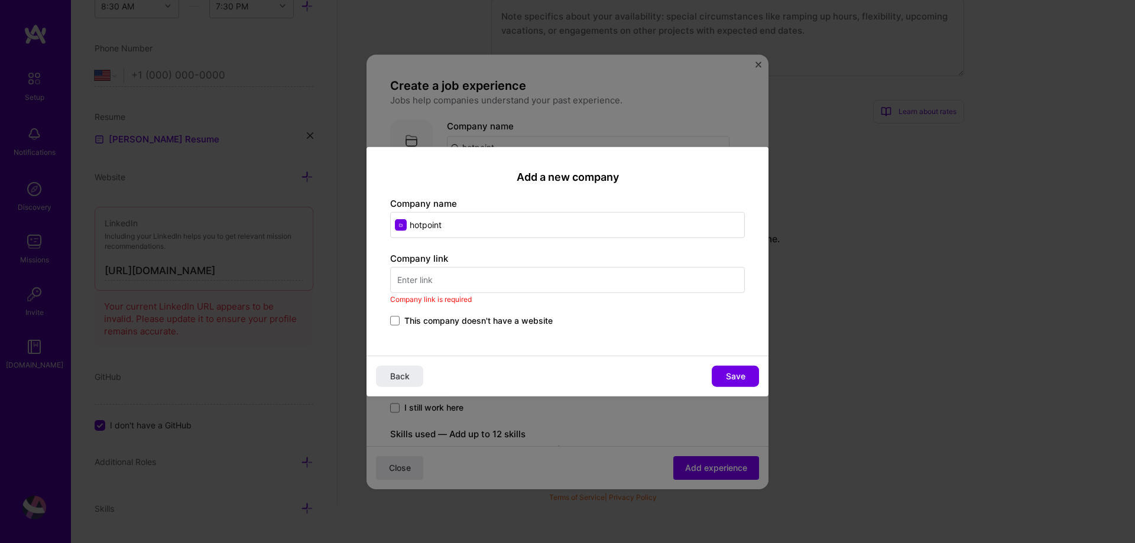
click at [754, 172] on div "Add a new company Company name hotpoint Company link Company link is required T…" at bounding box center [567, 251] width 402 height 209
click at [761, 66] on div "Add a new company Company name hotpoint Company link Company link is required T…" at bounding box center [567, 271] width 1135 height 543
click at [407, 372] on span "Back" at bounding box center [400, 377] width 20 height 12
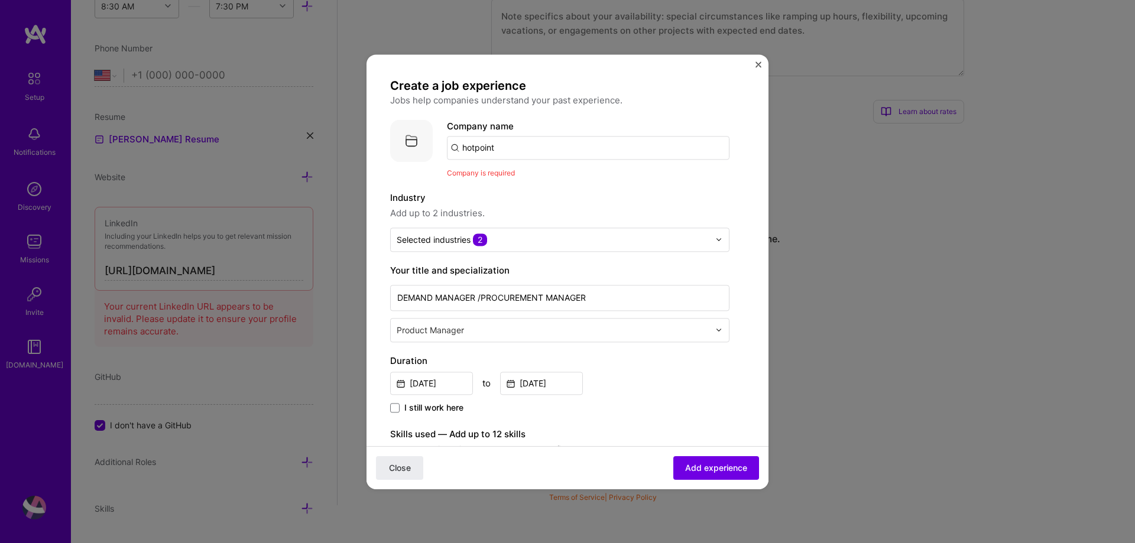
click at [755, 66] on div "Create a job experience Jobs help companies understand your past experience. Co…" at bounding box center [567, 271] width 402 height 434
click at [757, 64] on div "Create a job experience Jobs help companies understand your past experience. Co…" at bounding box center [567, 271] width 402 height 434
click at [758, 64] on img "Close" at bounding box center [758, 64] width 6 height 6
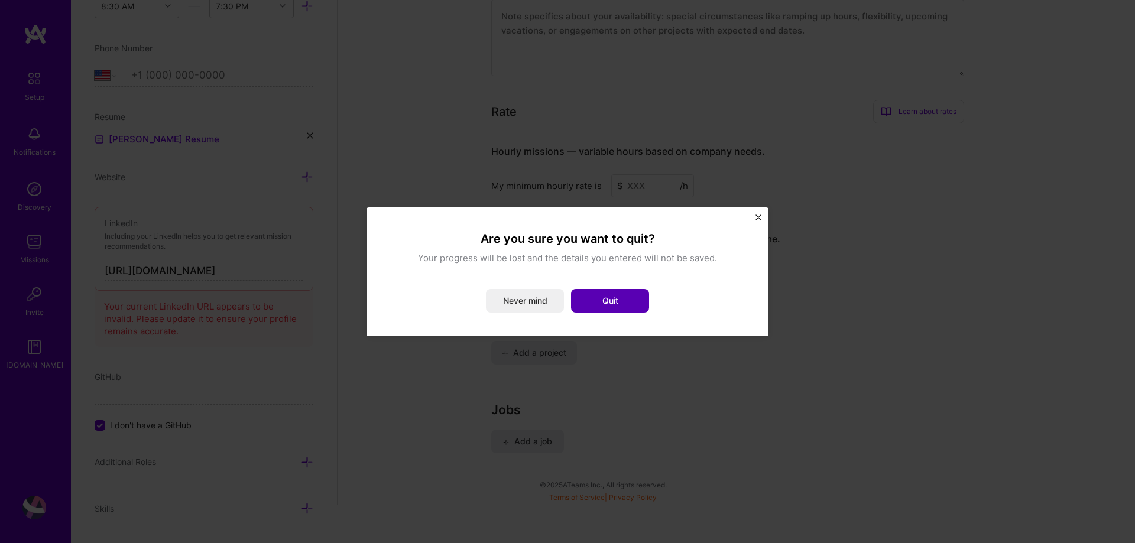
click at [607, 302] on button "Quit" at bounding box center [610, 301] width 78 height 24
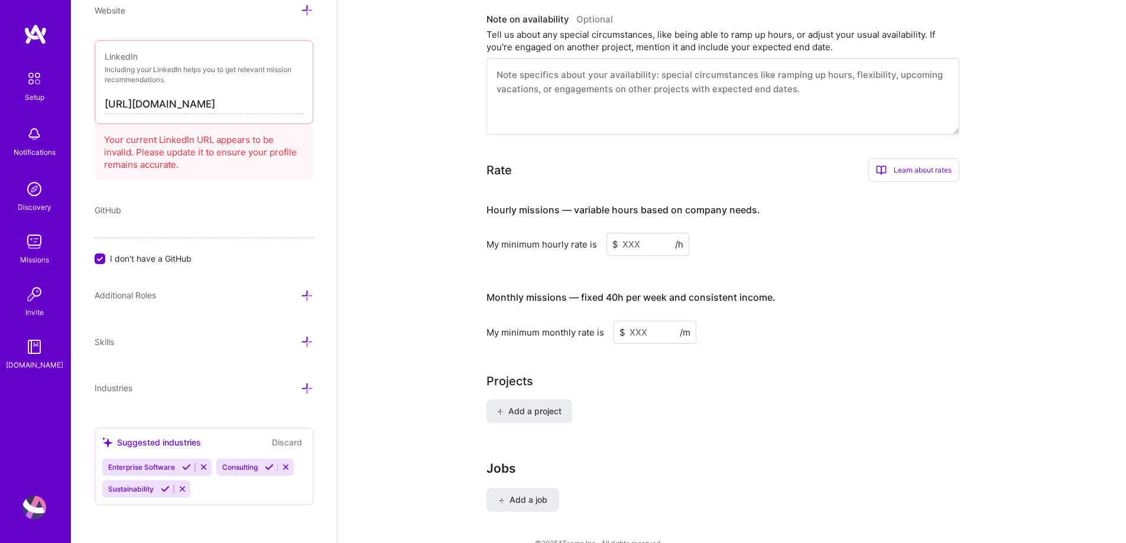
scroll to position [597, 0]
click at [657, 322] on input at bounding box center [654, 333] width 83 height 23
click at [637, 322] on input at bounding box center [654, 333] width 83 height 23
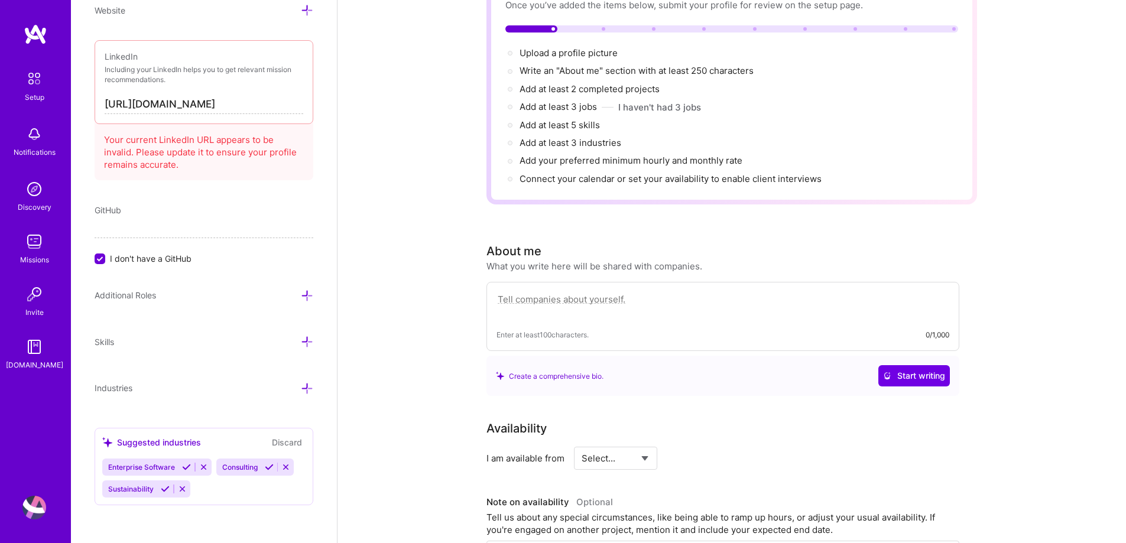
scroll to position [0, 0]
